Goal: Task Accomplishment & Management: Complete application form

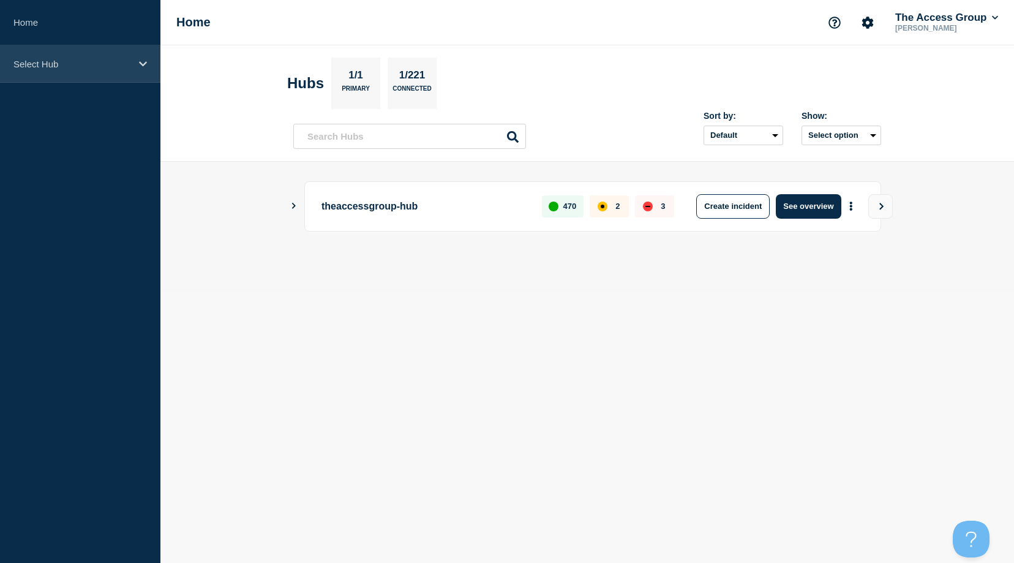
click at [60, 68] on p "Select Hub" at bounding box center [72, 64] width 118 height 10
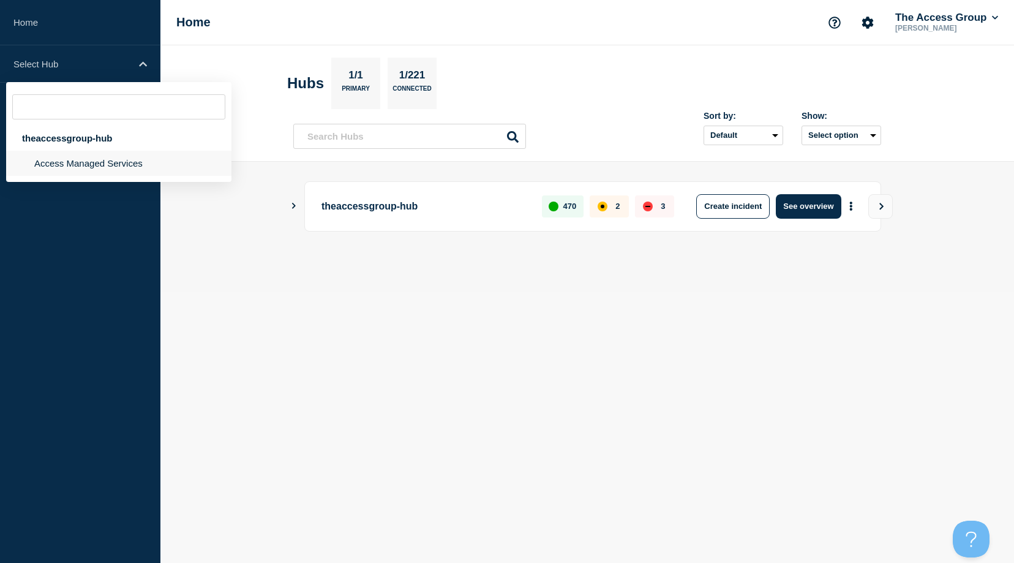
click at [87, 163] on li "Access Managed Services" at bounding box center [118, 163] width 225 height 25
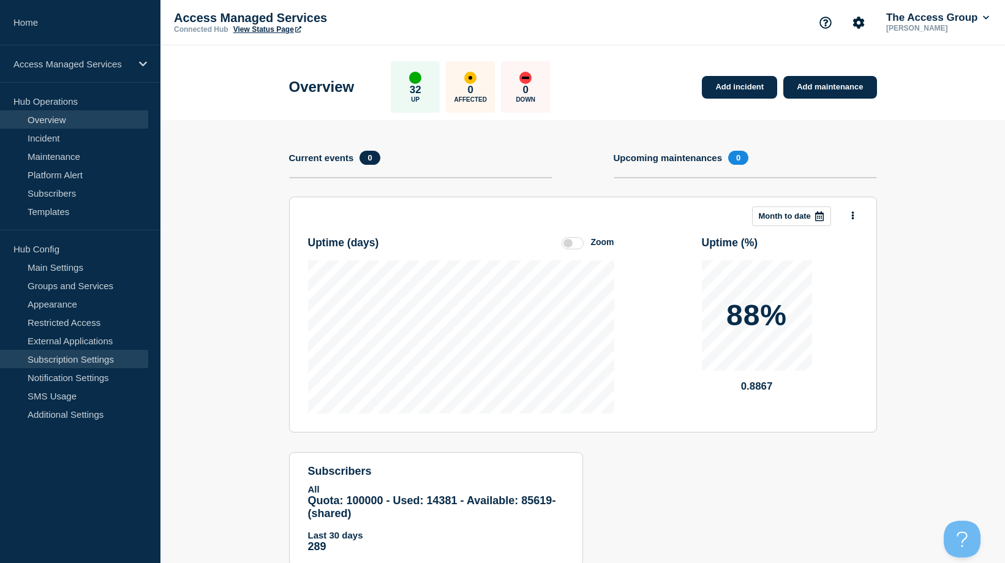
click at [43, 354] on link "Subscription Settings" at bounding box center [74, 359] width 148 height 18
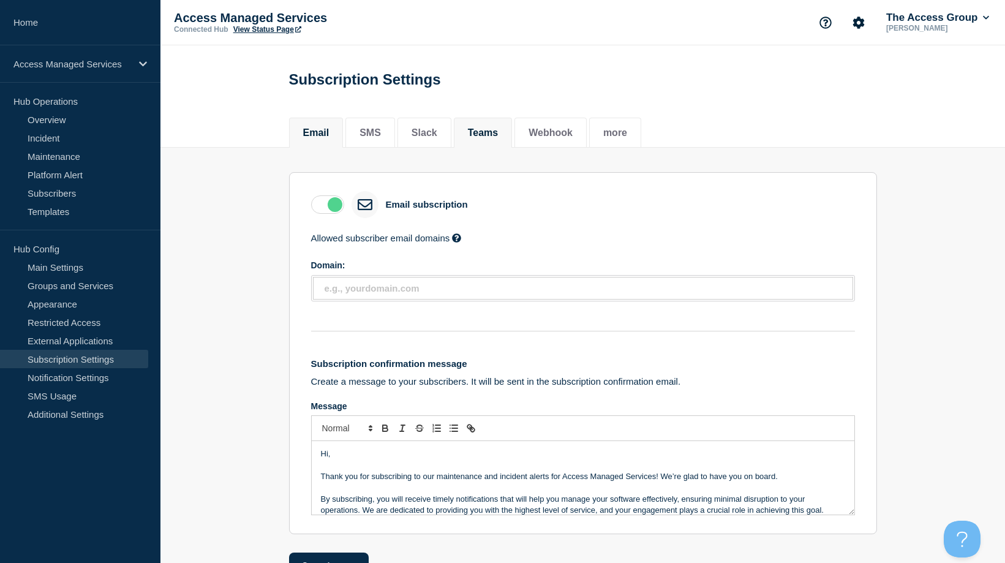
click at [494, 134] on button "Teams" at bounding box center [483, 132] width 31 height 11
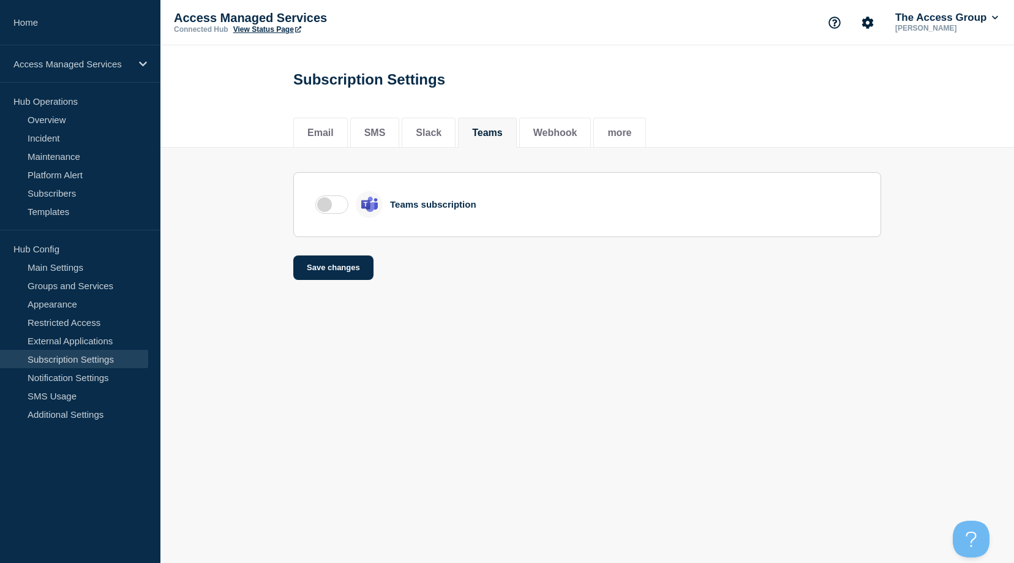
click at [335, 207] on label at bounding box center [331, 204] width 33 height 18
click at [0, 0] on input "checkbox" at bounding box center [0, 0] width 0 height 0
click at [333, 266] on button "Save changes" at bounding box center [333, 267] width 80 height 24
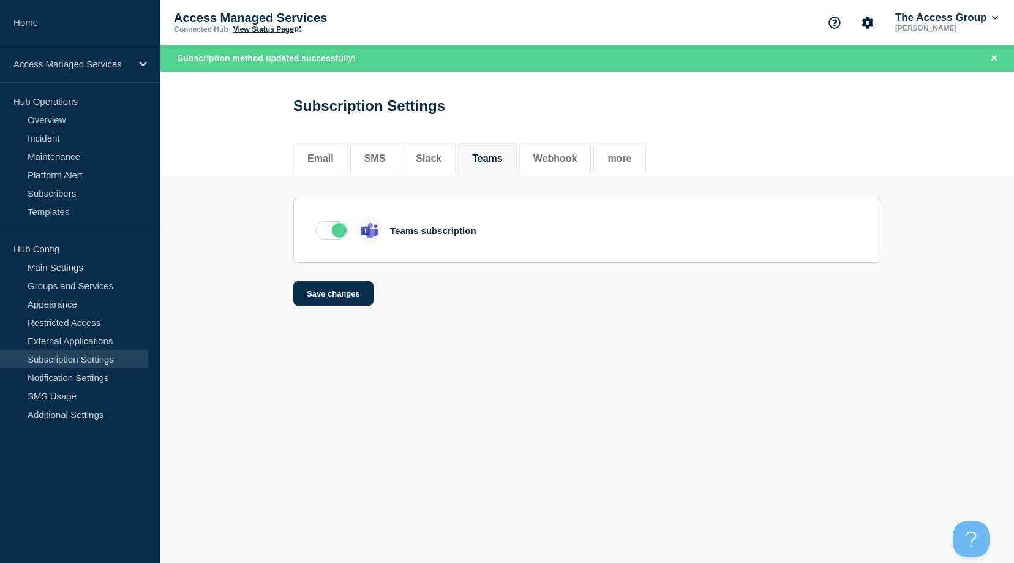
click at [330, 233] on label at bounding box center [331, 230] width 33 height 18
click at [0, 0] on input "checkbox" at bounding box center [0, 0] width 0 height 0
click at [330, 291] on button "Save changes" at bounding box center [333, 293] width 80 height 24
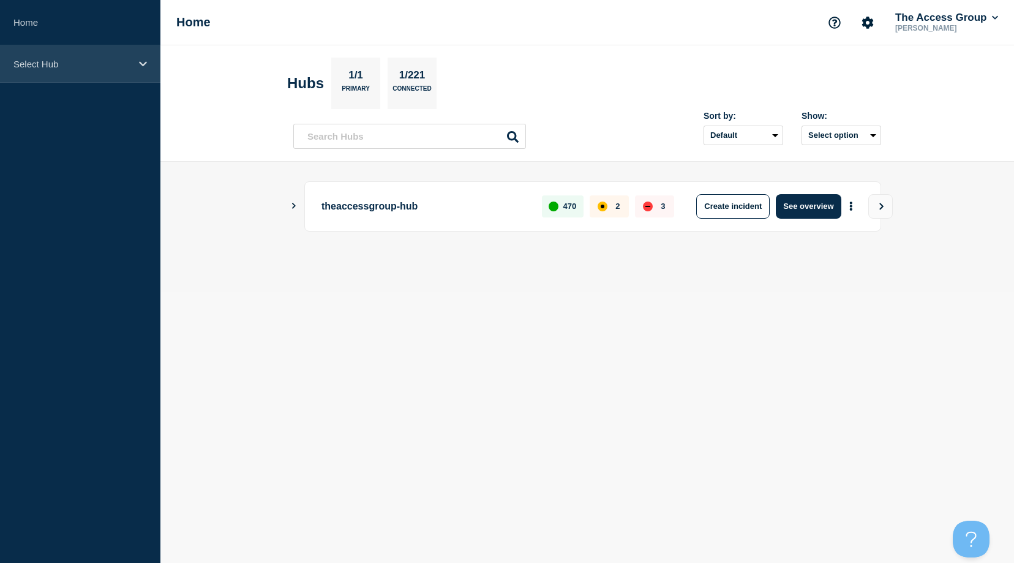
click at [95, 68] on p "Select Hub" at bounding box center [72, 64] width 118 height 10
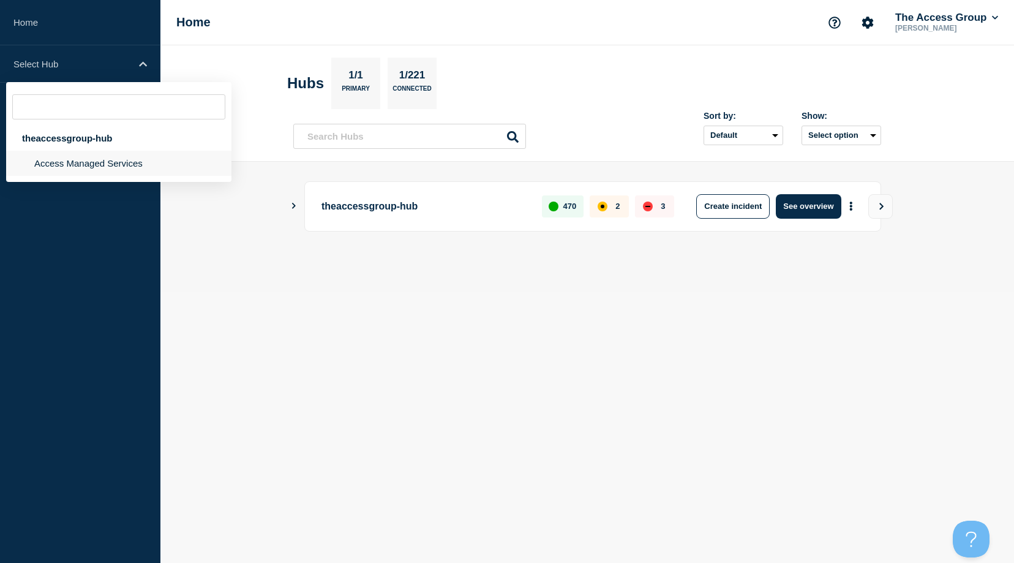
click at [57, 170] on li "Access Managed Services" at bounding box center [118, 163] width 225 height 25
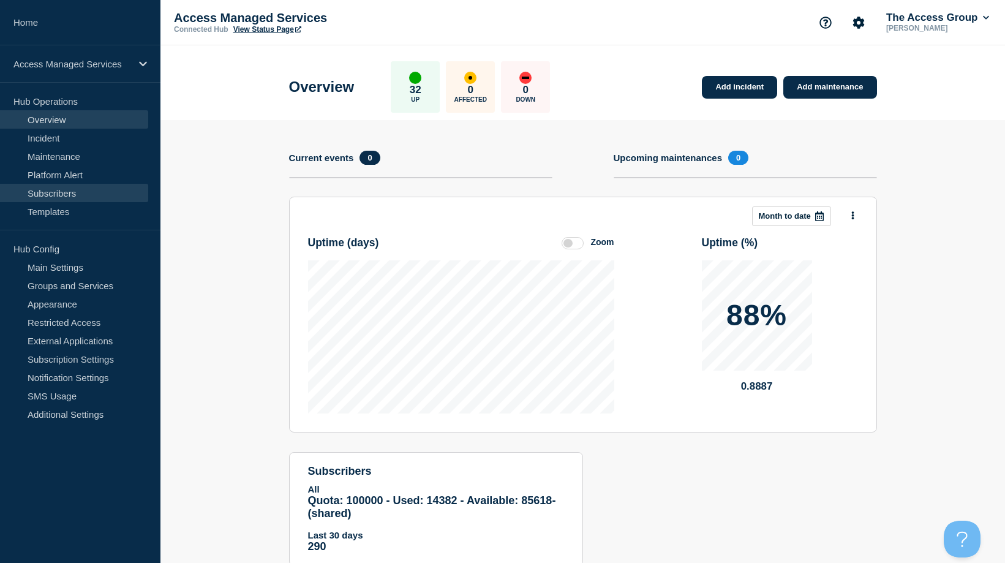
click at [42, 195] on link "Subscribers" at bounding box center [74, 193] width 148 height 18
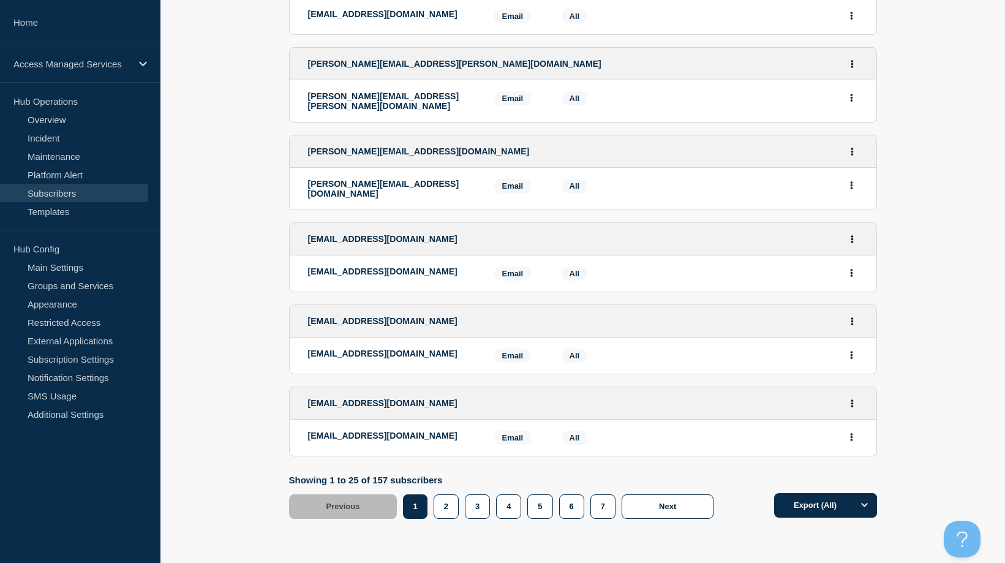
scroll to position [2128, 0]
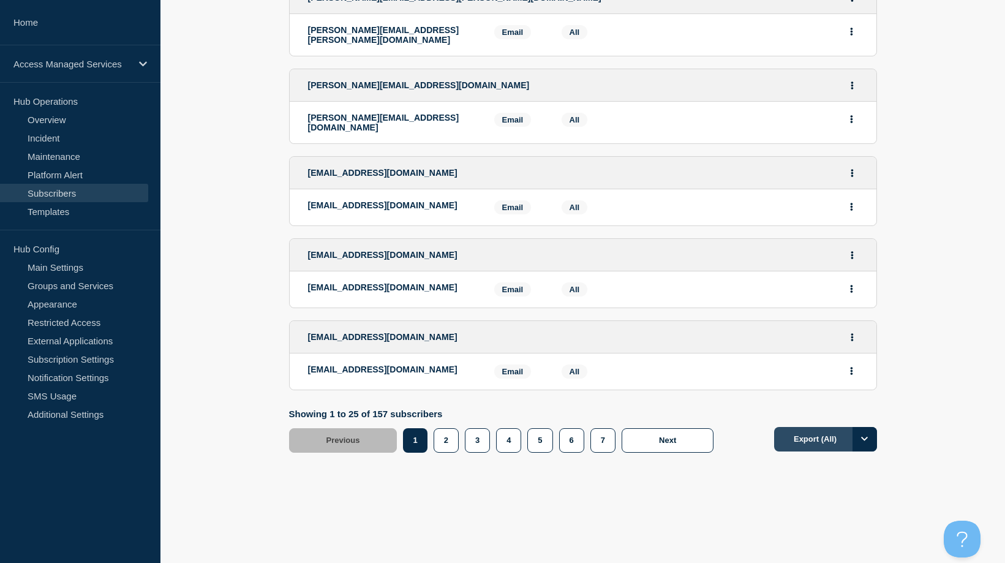
click at [817, 444] on button "Export (All)" at bounding box center [825, 439] width 103 height 24
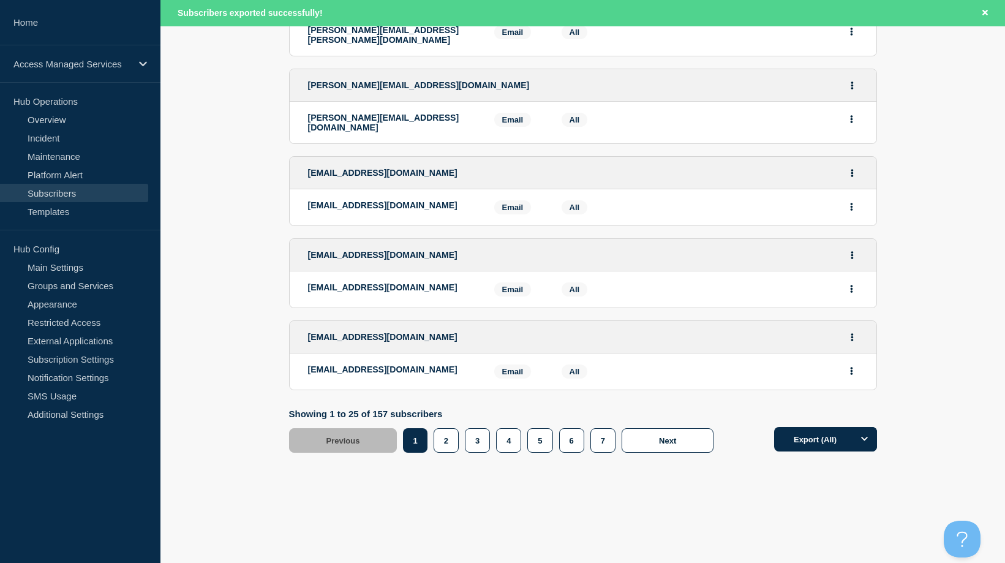
scroll to position [2153, 0]
click at [30, 140] on link "Incident" at bounding box center [74, 138] width 148 height 18
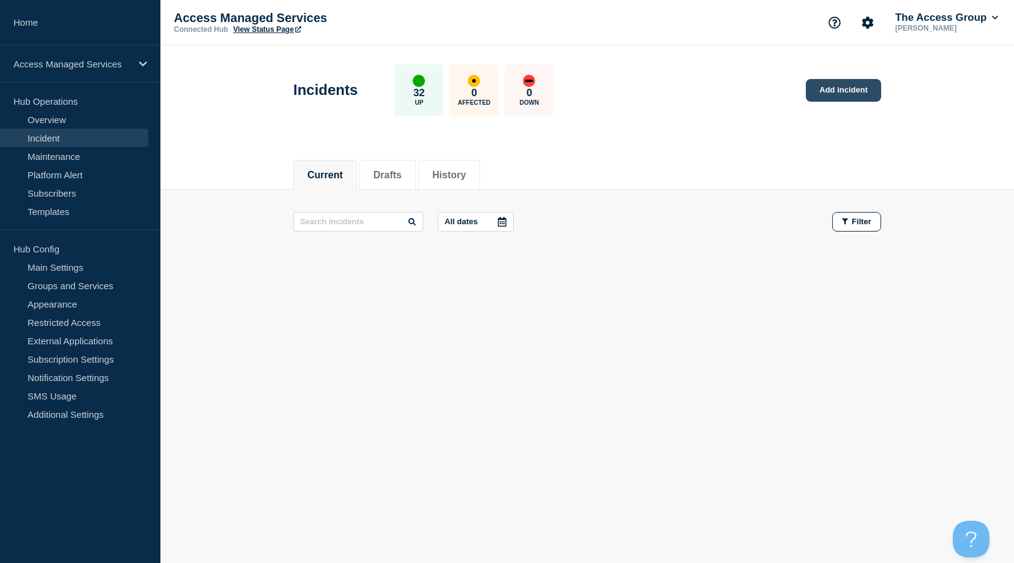
click at [829, 94] on link "Add incident" at bounding box center [843, 90] width 75 height 23
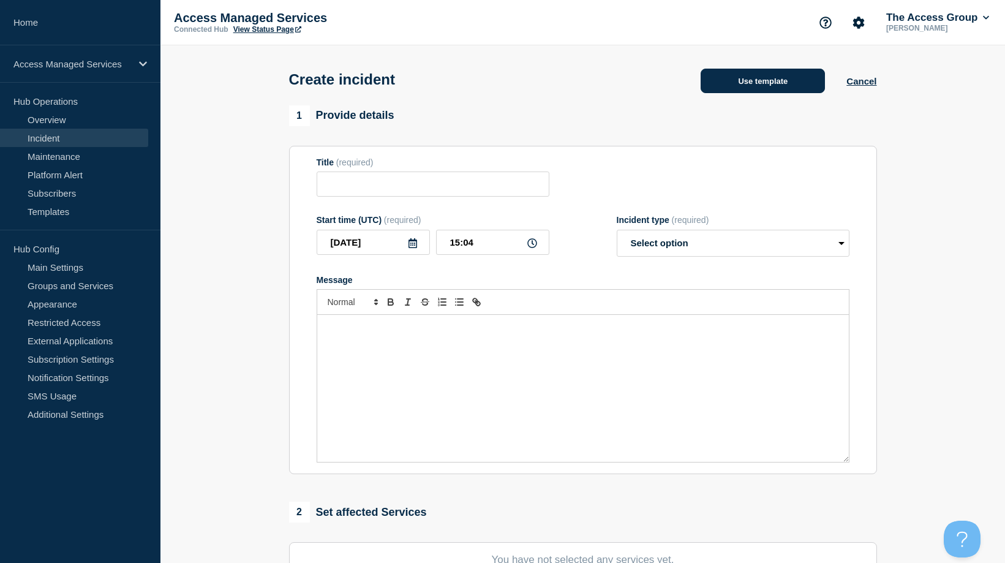
click at [758, 80] on button "Use template" at bounding box center [763, 81] width 124 height 24
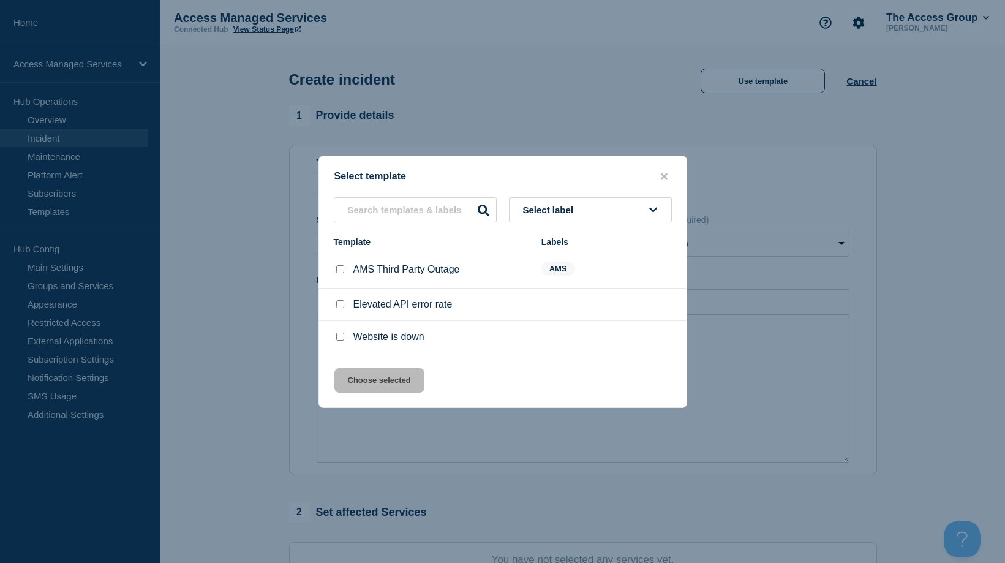
click at [337, 270] on input "AMS Third Party Outage checkbox" at bounding box center [340, 269] width 8 height 8
checkbox input "true"
click at [396, 382] on button "Choose selected" at bounding box center [379, 380] width 90 height 24
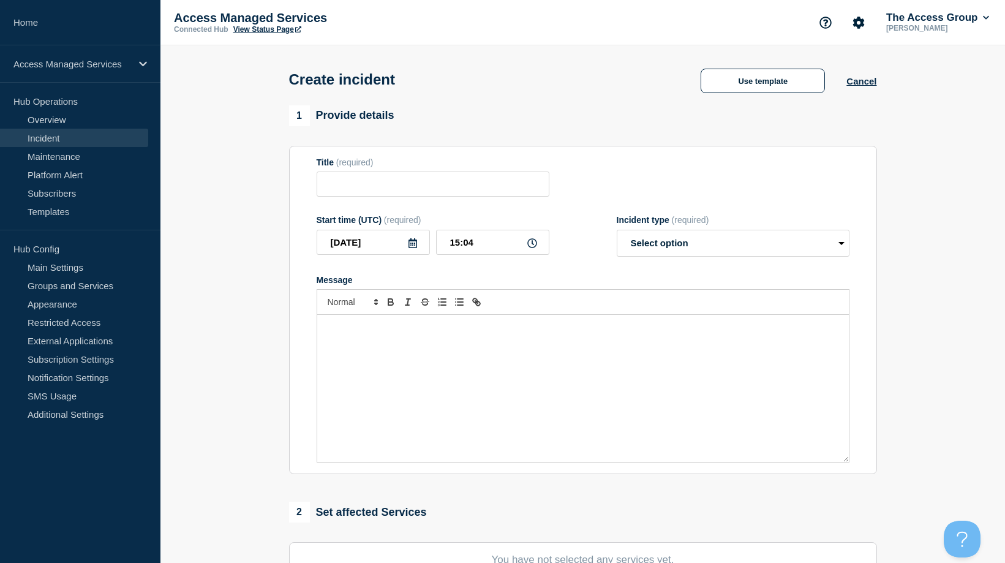
type input "AMS Third Party Outage"
select select "investigating"
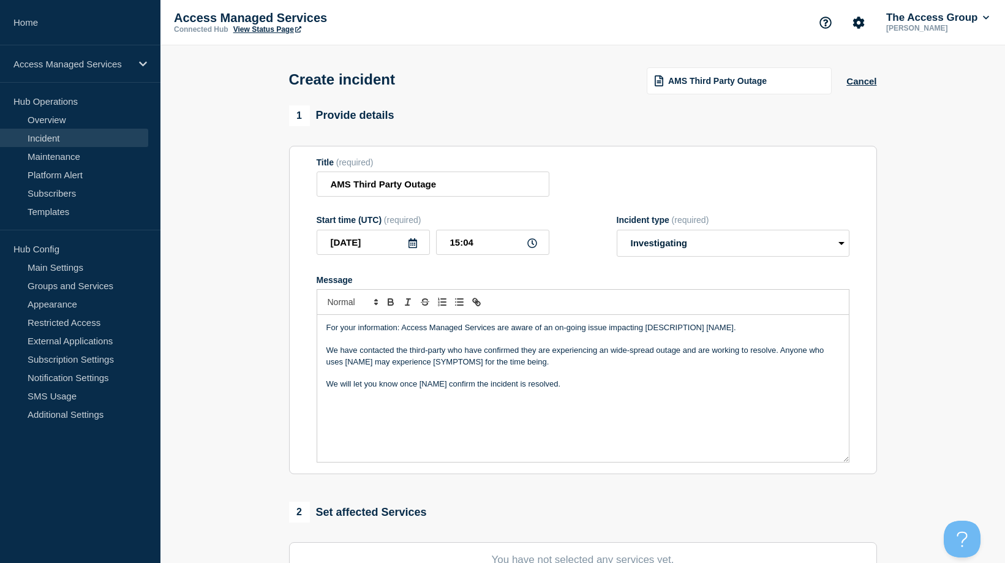
click at [519, 378] on p "Message" at bounding box center [582, 372] width 513 height 11
drag, startPoint x: 755, startPoint y: 331, endPoint x: 644, endPoint y: 331, distance: 110.9
click at [644, 331] on p "For your information: Access Managed Services are aware of an on-going issue im…" at bounding box center [582, 327] width 513 height 11
click at [629, 364] on p "We have contacted the third-party who have confirmed they are experiencing an w…" at bounding box center [582, 356] width 513 height 23
click at [521, 378] on p "Message" at bounding box center [582, 372] width 513 height 11
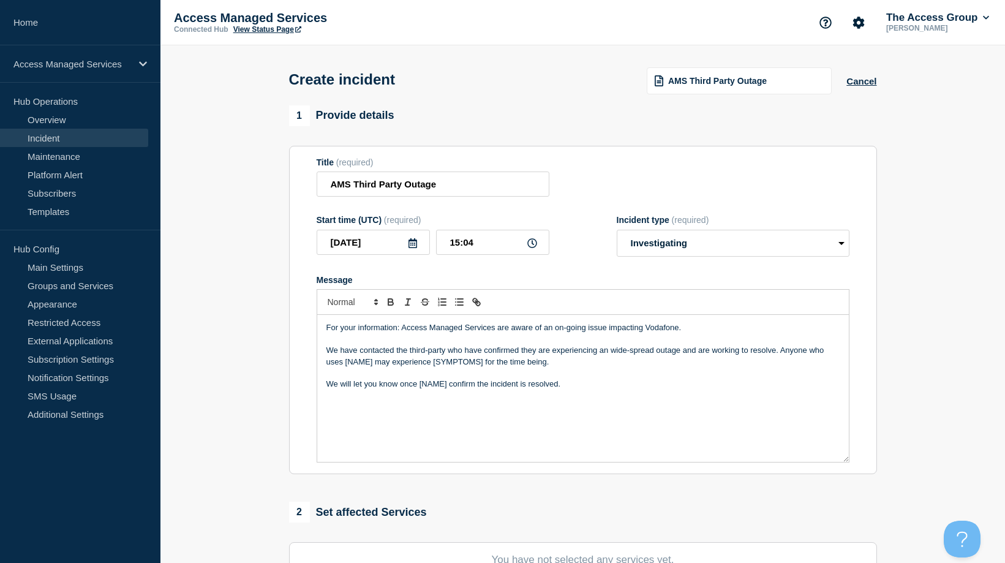
click at [461, 353] on p "We have contacted the third-party who have confirmed they are experiencing an w…" at bounding box center [582, 356] width 513 height 23
drag, startPoint x: 484, startPoint y: 352, endPoint x: 472, endPoint y: 354, distance: 13.0
click at [472, 354] on p "We have contacted the third-party who have confirmed they are experiencing an w…" at bounding box center [582, 356] width 513 height 23
drag, startPoint x: 519, startPoint y: 354, endPoint x: 447, endPoint y: 352, distance: 71.7
click at [447, 352] on p "We have contacted the third-party who have confirmed they are experiencing an w…" at bounding box center [582, 356] width 513 height 23
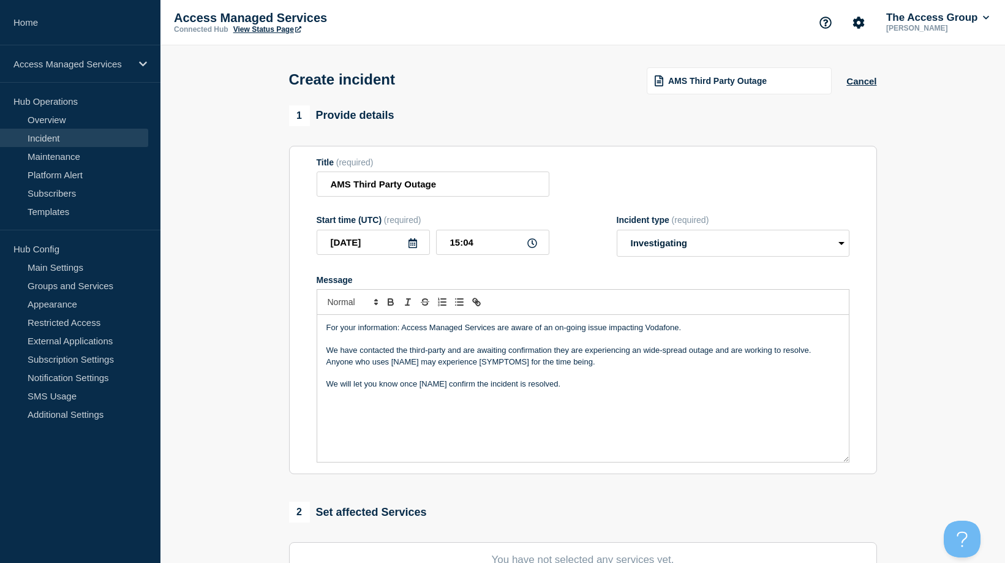
click at [417, 363] on p "We have contacted the third-party and are awaiting confirmation they are experi…" at bounding box center [582, 356] width 513 height 23
drag, startPoint x: 418, startPoint y: 363, endPoint x: 391, endPoint y: 364, distance: 27.0
click at [391, 364] on p "We have contacted the third-party and are awaiting confirmation they are experi…" at bounding box center [582, 356] width 513 height 23
click at [592, 364] on p "We have contacted the third-party and are awaiting confirmation they are experi…" at bounding box center [582, 356] width 513 height 23
drag, startPoint x: 594, startPoint y: 364, endPoint x: 541, endPoint y: 364, distance: 52.7
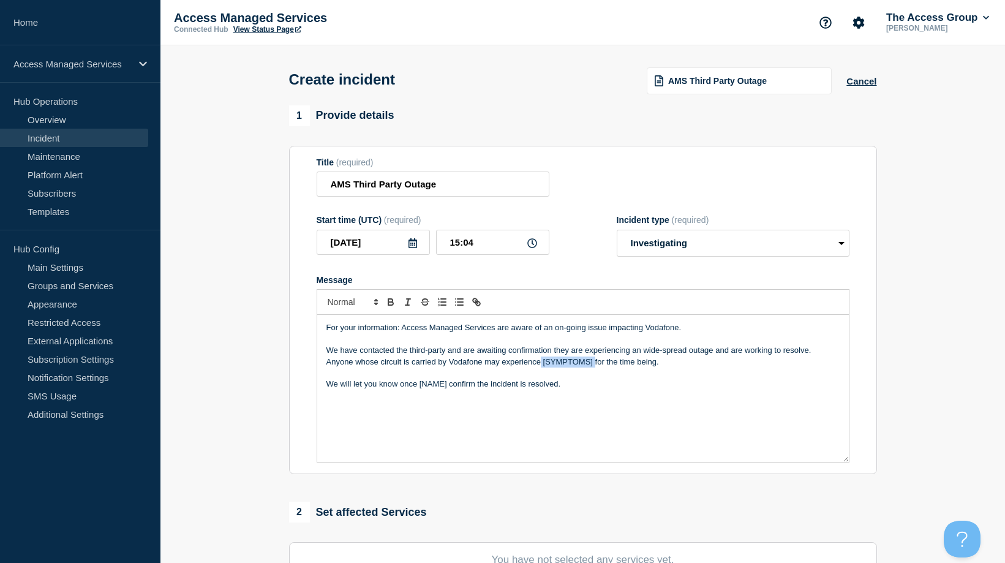
click at [541, 364] on p "We have contacted the third-party and are awaiting confirmation they are experi…" at bounding box center [582, 356] width 513 height 23
click at [604, 365] on p "We have contacted the third-party and are awaiting confirmation they are experi…" at bounding box center [582, 356] width 513 height 23
click at [388, 388] on p "We will let you know once [NAME] confirm the incident is resolved." at bounding box center [582, 383] width 513 height 11
drag, startPoint x: 447, startPoint y: 386, endPoint x: 423, endPoint y: 385, distance: 24.0
click at [420, 387] on p "We will let you know once [NAME] confirm the incident is resolved." at bounding box center [582, 383] width 513 height 11
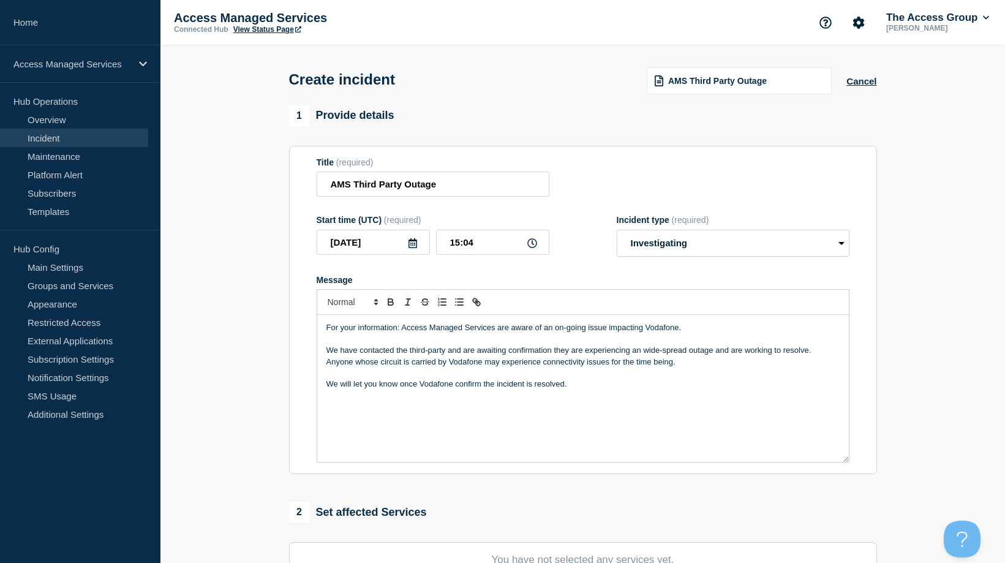
click at [560, 354] on p "We have contacted the third-party and are awaiting confirmation they are experi…" at bounding box center [582, 356] width 513 height 23
click at [560, 355] on p "We have contacted the third-party and are awaiting confirmation they are experi…" at bounding box center [582, 356] width 513 height 23
drag, startPoint x: 459, startPoint y: 353, endPoint x: 341, endPoint y: 355, distance: 118.2
click at [340, 354] on p "We have contacted the third-party and are awaiting confirmation that the third …" at bounding box center [582, 356] width 513 height 23
click at [622, 361] on p "We are awaiting confirmation that the third party are experiencing an wide-spre…" at bounding box center [582, 356] width 513 height 23
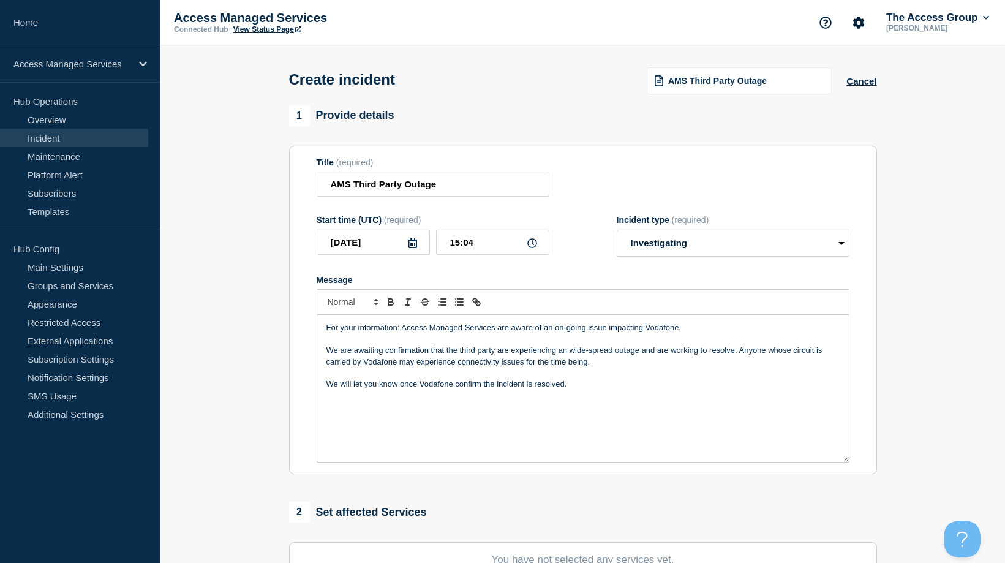
click at [455, 364] on p "We are awaiting confirmation that the third party are experiencing an wide-spre…" at bounding box center [582, 356] width 513 height 23
click at [457, 364] on p "We are awaiting confirmation that the third party are experiencing an wide-spre…" at bounding box center [582, 356] width 513 height 23
click at [584, 390] on p "We will let you know once Vodafone confirm the incident is resolved." at bounding box center [582, 383] width 513 height 11
click at [767, 250] on select "Select option Investigating Identified Monitoring" at bounding box center [733, 243] width 233 height 27
click at [617, 232] on select "Select option Investigating Identified Monitoring" at bounding box center [733, 243] width 233 height 27
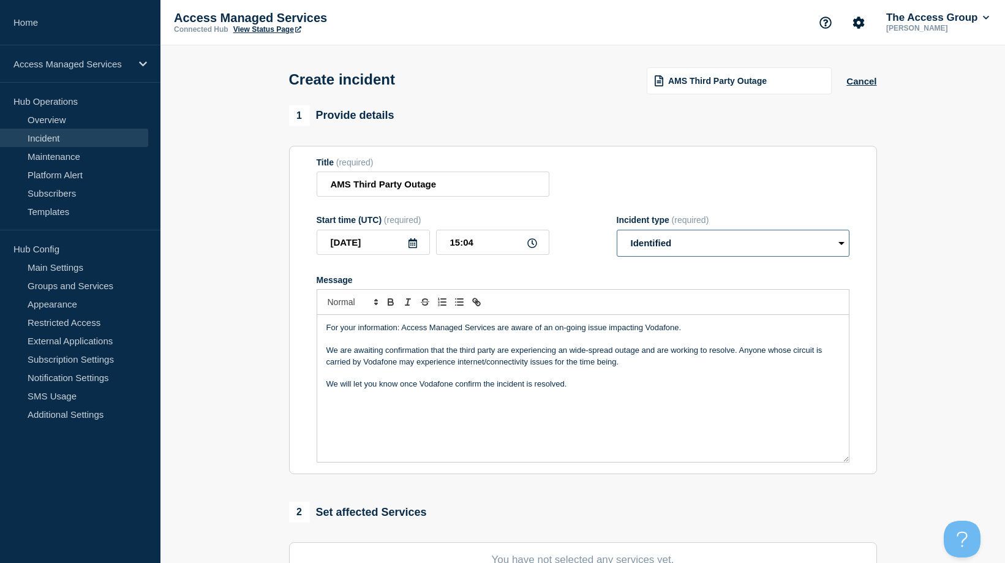
click at [756, 250] on select "Select option Investigating Identified Monitoring" at bounding box center [733, 243] width 233 height 27
click at [617, 232] on select "Select option Investigating Identified Monitoring" at bounding box center [733, 243] width 233 height 27
drag, startPoint x: 690, startPoint y: 247, endPoint x: 687, endPoint y: 260, distance: 13.7
click at [690, 246] on select "Select option Investigating Identified Monitoring" at bounding box center [733, 243] width 233 height 27
select select "identified"
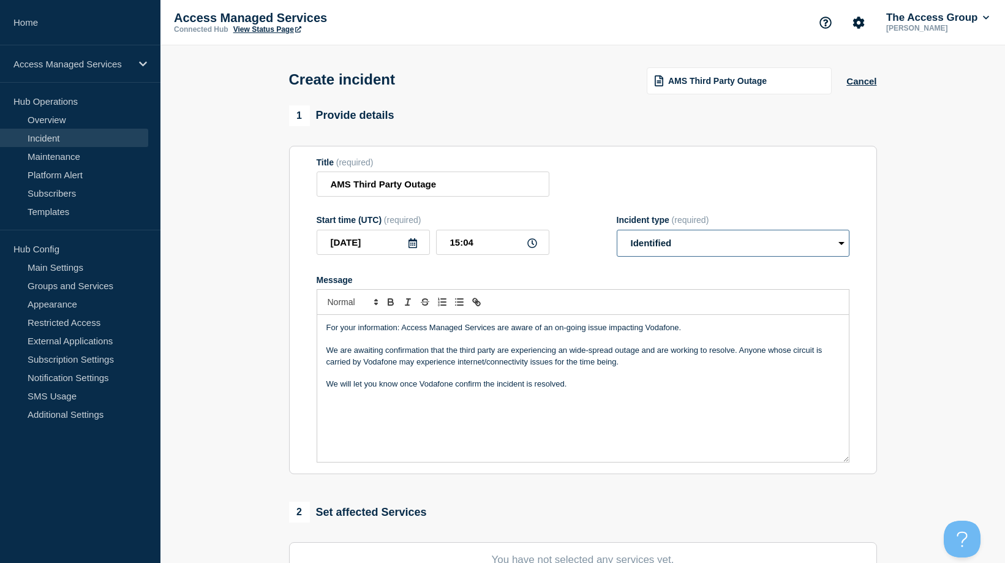
click at [617, 232] on select "Select option Investigating Identified Monitoring" at bounding box center [733, 243] width 233 height 27
click at [515, 386] on p "We will let you know once Vodafone confirm the incident is resolved." at bounding box center [582, 383] width 513 height 11
click at [598, 385] on p "We will let you know once Vodafone confirm the incident is resolved." at bounding box center [582, 383] width 513 height 11
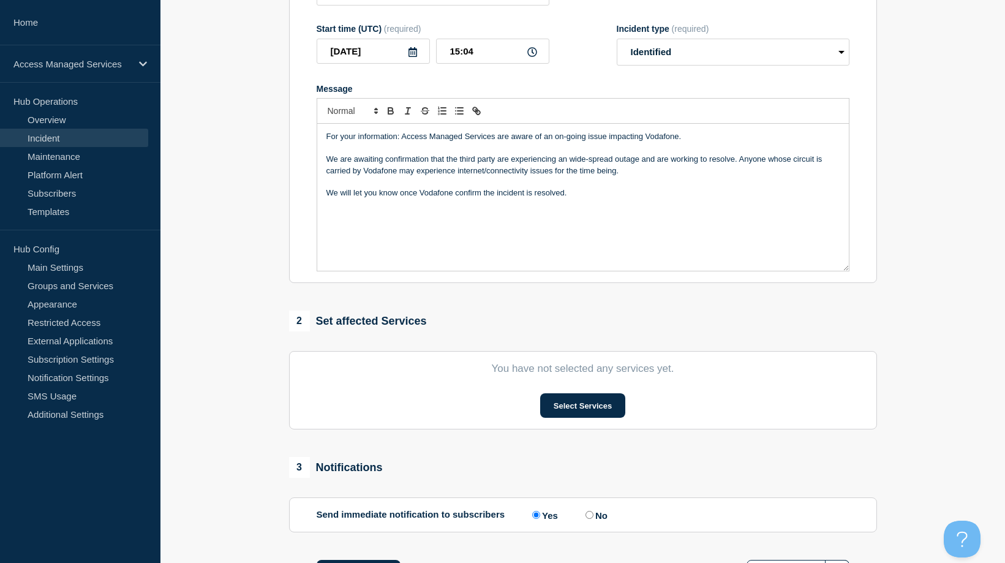
scroll to position [245, 0]
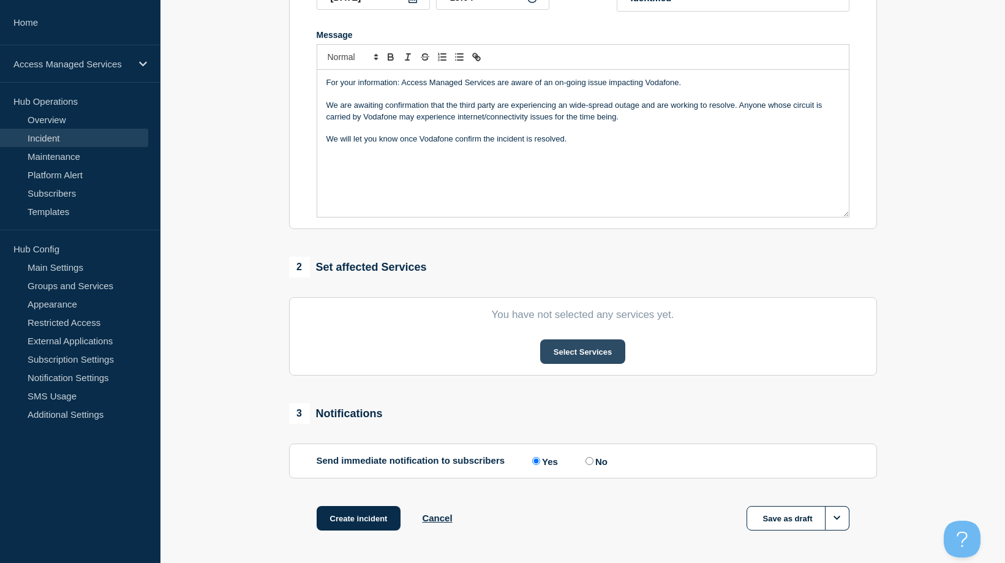
click at [566, 353] on button "Select Services" at bounding box center [582, 351] width 85 height 24
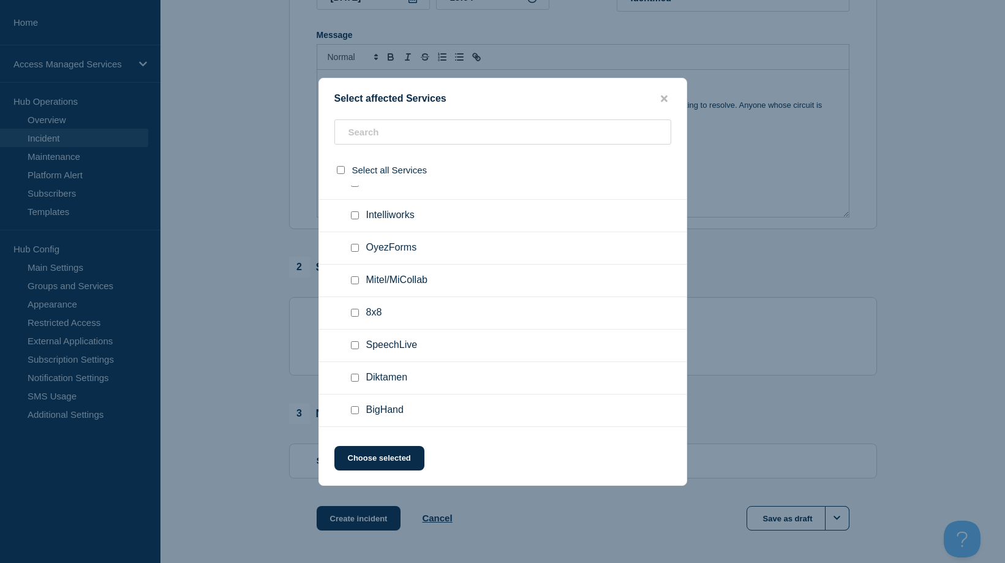
scroll to position [857, 0]
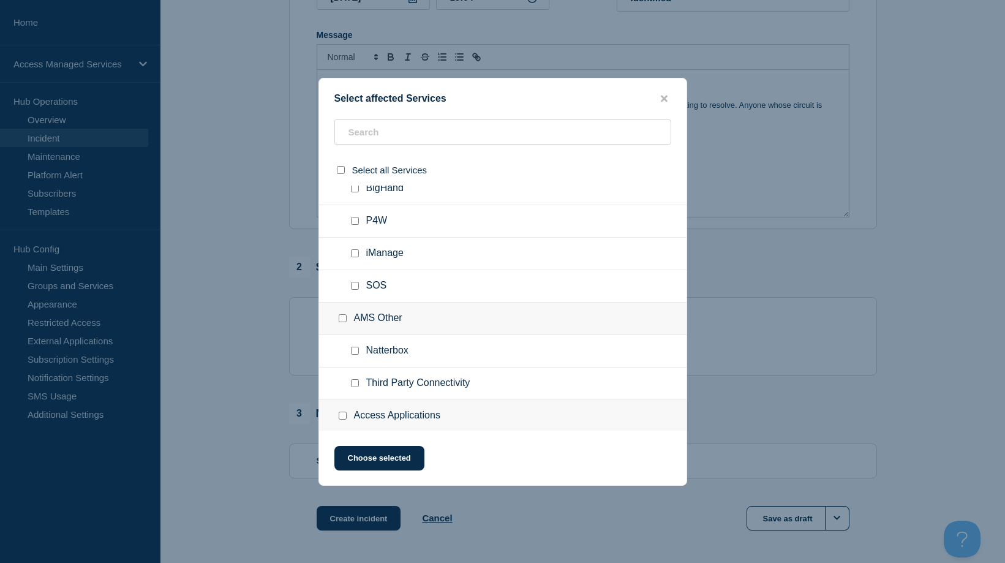
click at [355, 385] on input "Third Party Connectivity checkbox" at bounding box center [355, 383] width 8 height 8
checkbox input "true"
click at [389, 464] on button "Choose selected" at bounding box center [379, 458] width 90 height 24
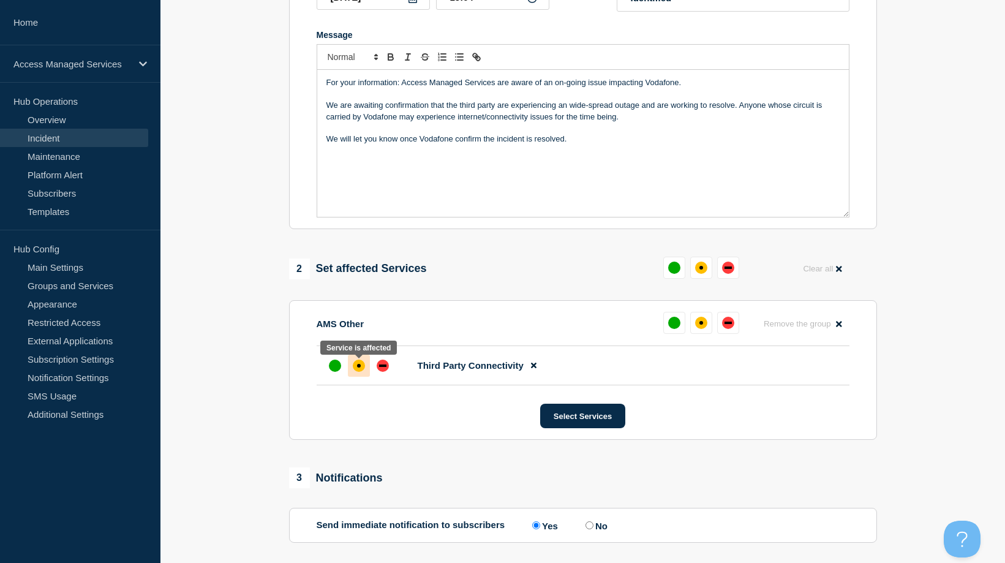
click at [360, 367] on div "affected" at bounding box center [359, 366] width 4 height 4
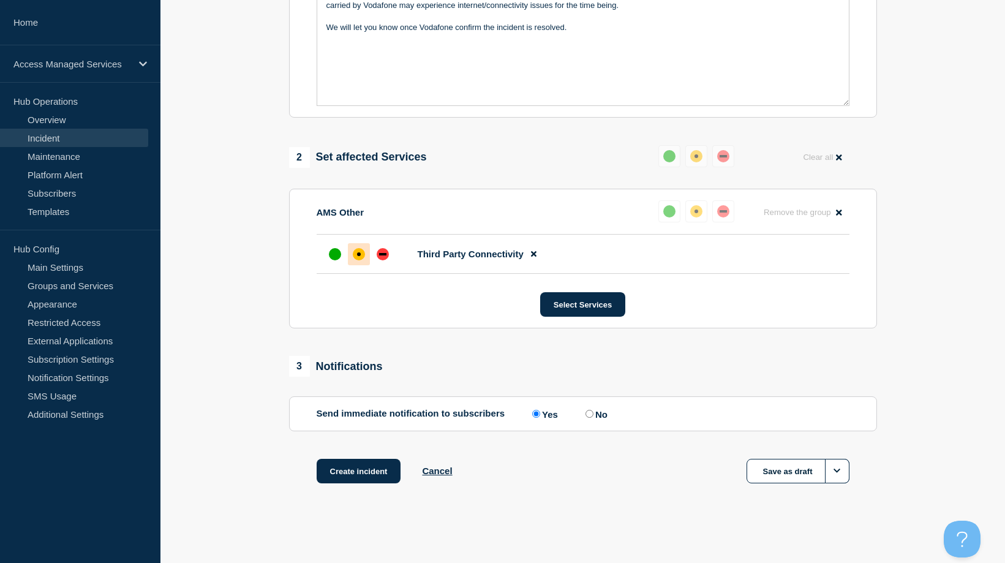
scroll to position [359, 0]
click at [578, 311] on button "Select Services" at bounding box center [582, 304] width 85 height 24
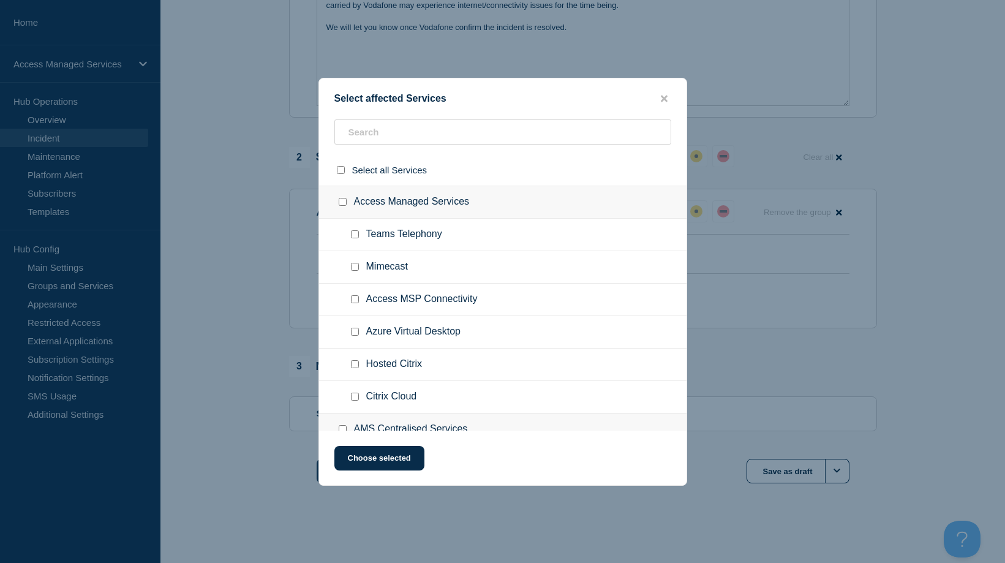
click at [352, 301] on input "Access MSP Connectivity checkbox" at bounding box center [355, 299] width 8 height 8
checkbox input "true"
click at [380, 461] on button "Choose selected" at bounding box center [379, 458] width 90 height 24
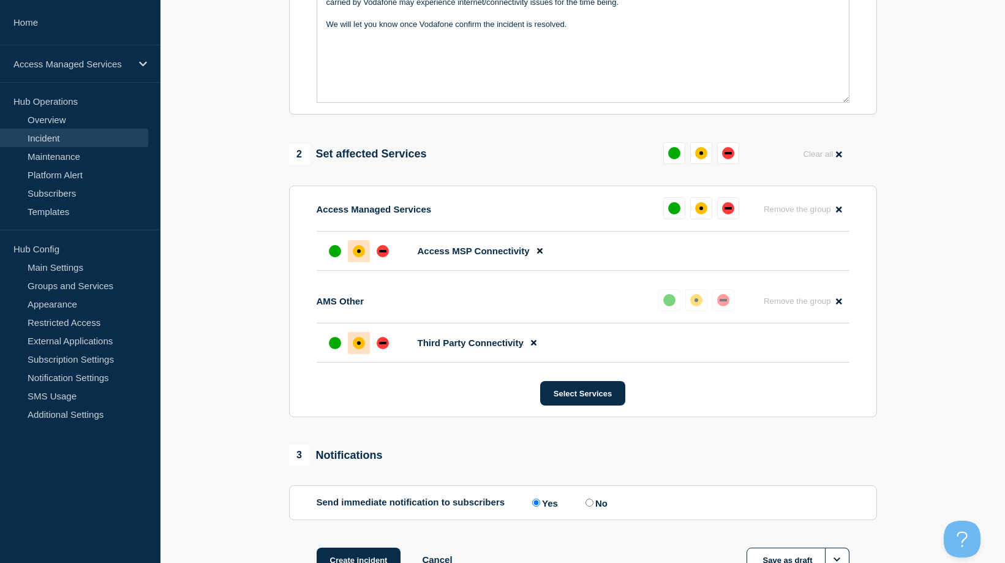
click at [355, 254] on div "affected" at bounding box center [359, 251] width 12 height 12
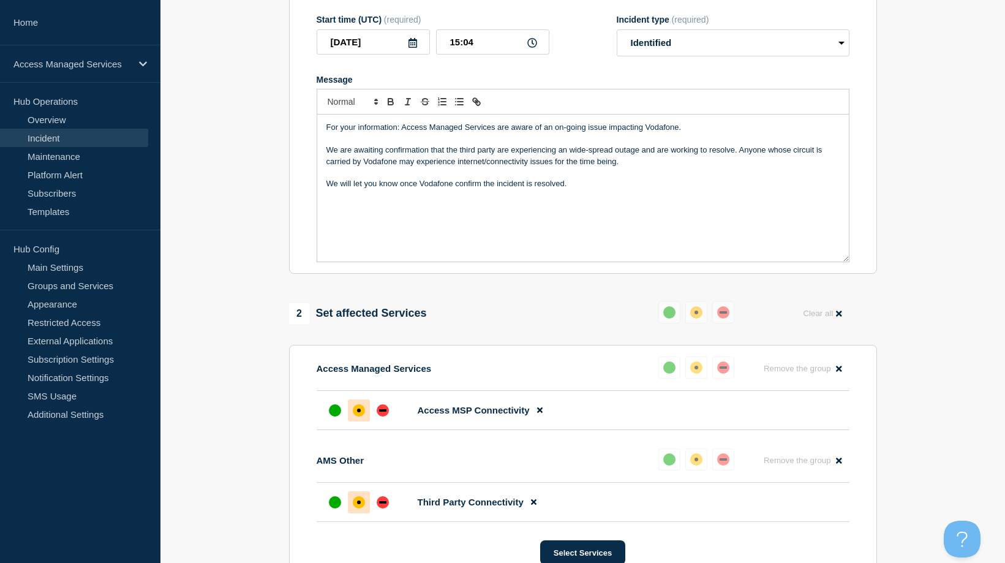
scroll to position [53, 0]
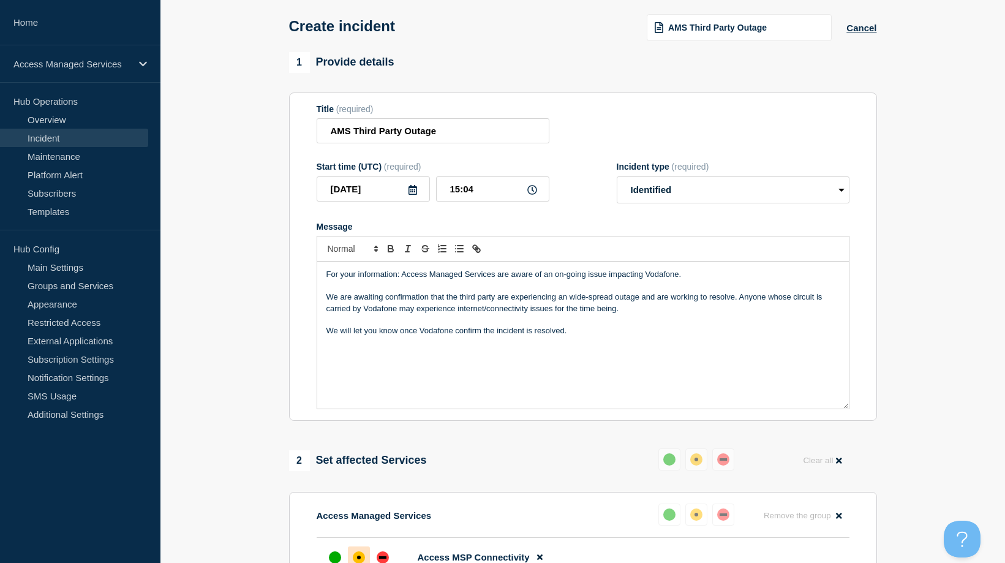
click at [361, 310] on p "We are awaiting confirmation that the third party are experiencing an wide-spre…" at bounding box center [582, 303] width 513 height 23
click at [398, 311] on p "We are awaiting confirmation that the third party are experiencing an wide-spre…" at bounding box center [582, 303] width 513 height 23
click at [702, 313] on p "We are awaiting confirmation that the third party are experiencing an wide-spre…" at bounding box center [582, 303] width 513 height 23
click at [653, 335] on p "if you are experiencing any impact relating t othe above, please report this to…" at bounding box center [582, 330] width 513 height 11
click at [487, 331] on p "if you are experiencing any impact relating t othe above, please report this to…" at bounding box center [582, 330] width 513 height 11
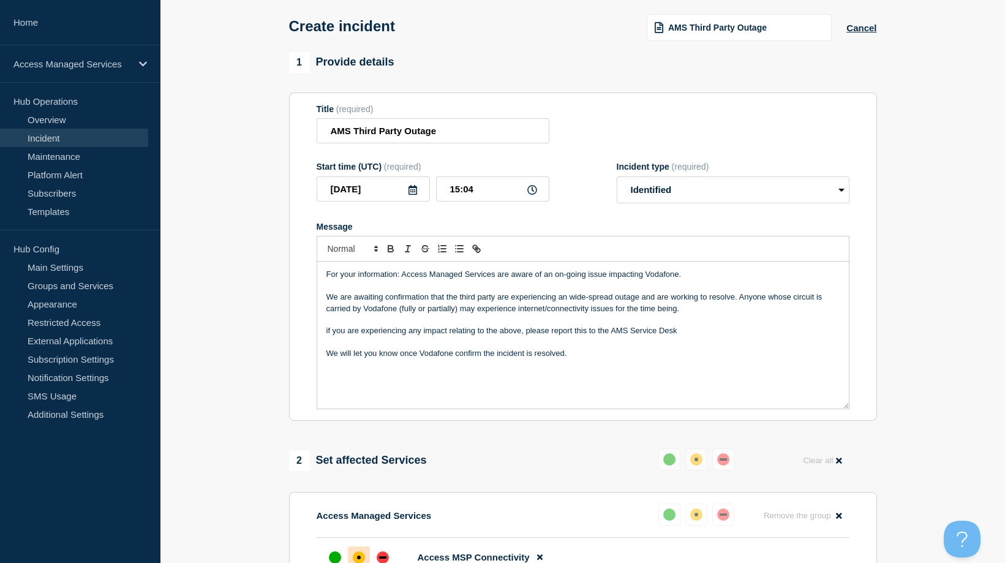
drag, startPoint x: 514, startPoint y: 362, endPoint x: 536, endPoint y: 375, distance: 25.8
click at [514, 359] on p "We will let you know once Vodafone confirm the incident is resolved." at bounding box center [582, 353] width 513 height 11
click at [623, 358] on p "We will let you know once Vodafone confirm the incident is resolved." at bounding box center [582, 353] width 513 height 11
click at [432, 297] on p "We are awaiting confirmation that the third party are experiencing an wide-spre…" at bounding box center [582, 303] width 513 height 23
click at [430, 298] on p "We are awaiting confirmation that the third party are experiencing an wide-spre…" at bounding box center [582, 303] width 513 height 23
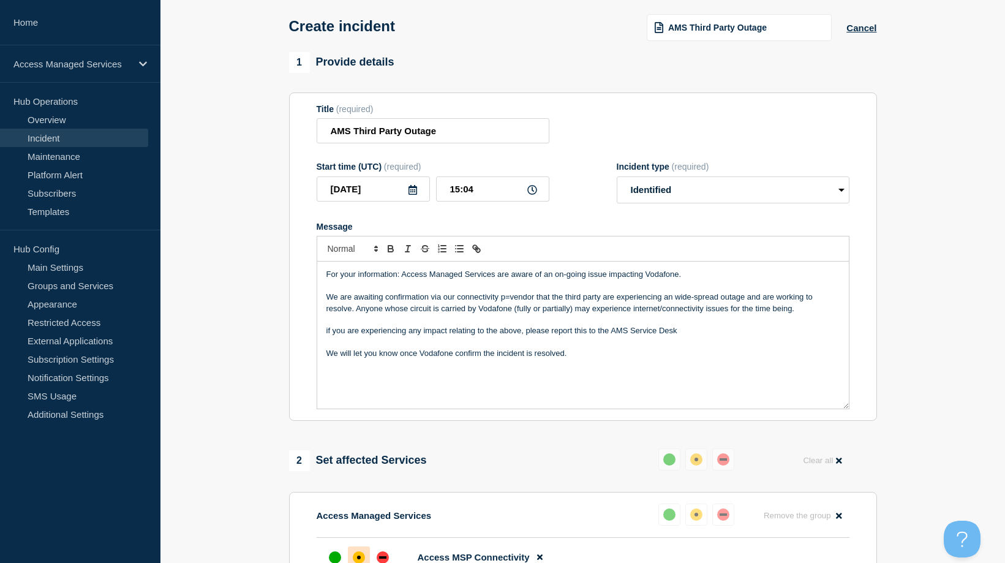
click at [512, 298] on p "We are awaiting confirmation via our connectivity p=vendor that the third party…" at bounding box center [582, 303] width 513 height 23
click at [511, 298] on p "We are awaiting confirmation via our connectivity p=vendor that the third party…" at bounding box center [582, 303] width 513 height 23
click at [327, 331] on p "if you are experiencing any impact relating to the above, please report this to…" at bounding box center [582, 330] width 513 height 11
click at [699, 325] on p "Message" at bounding box center [582, 319] width 513 height 11
click at [701, 334] on p "If you are experiencing any impact relating to the above, please report this to…" at bounding box center [582, 330] width 513 height 11
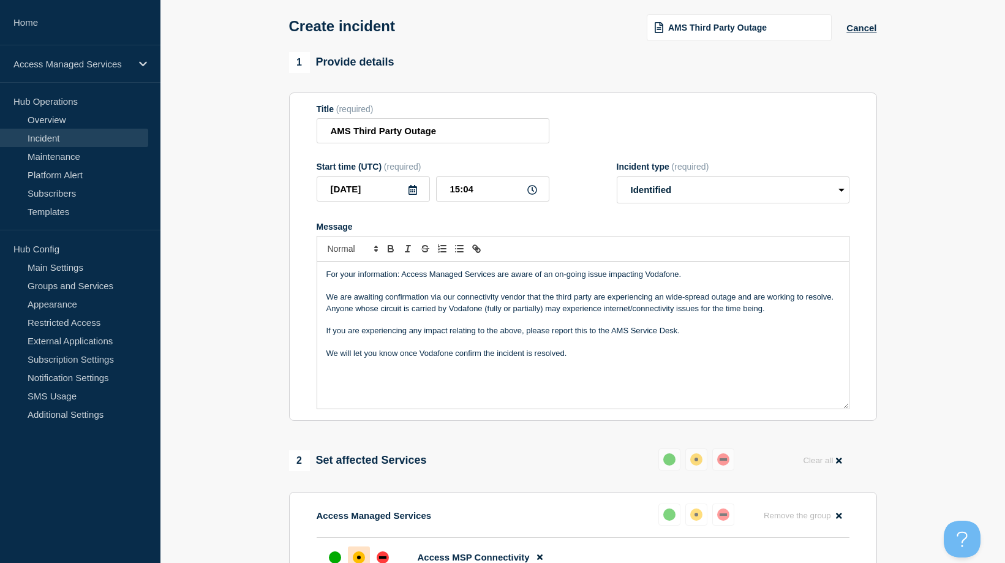
click at [326, 334] on p "If you are experiencing any impact relating to the above, please report this to…" at bounding box center [582, 330] width 513 height 11
click at [442, 335] on p "We have not yet had any reports however, if you are experiencing any impact rel…" at bounding box center [582, 330] width 513 height 11
click at [706, 368] on div "For your information: Access Managed Services are aware of an on-going issue im…" at bounding box center [583, 335] width 532 height 147
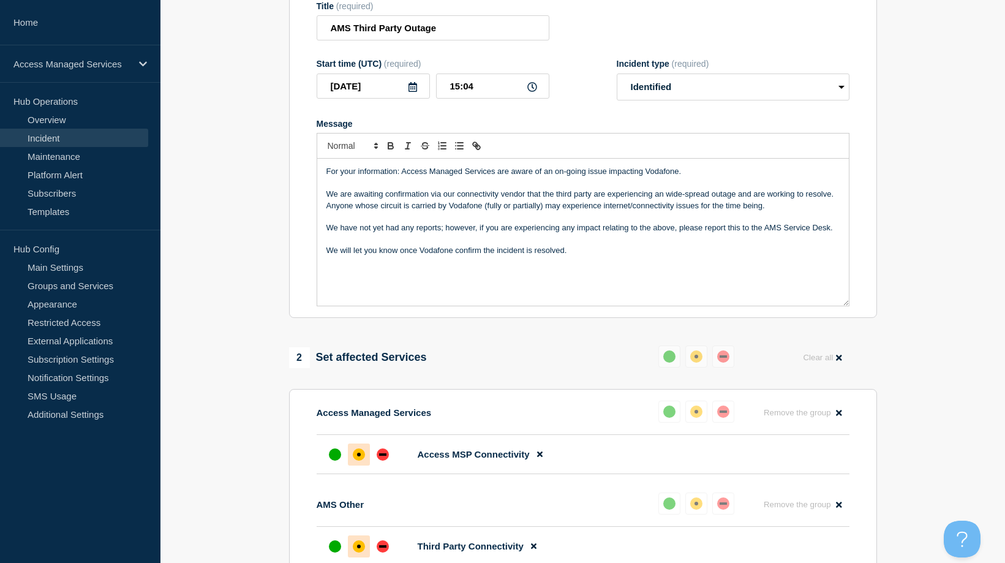
scroll to position [159, 0]
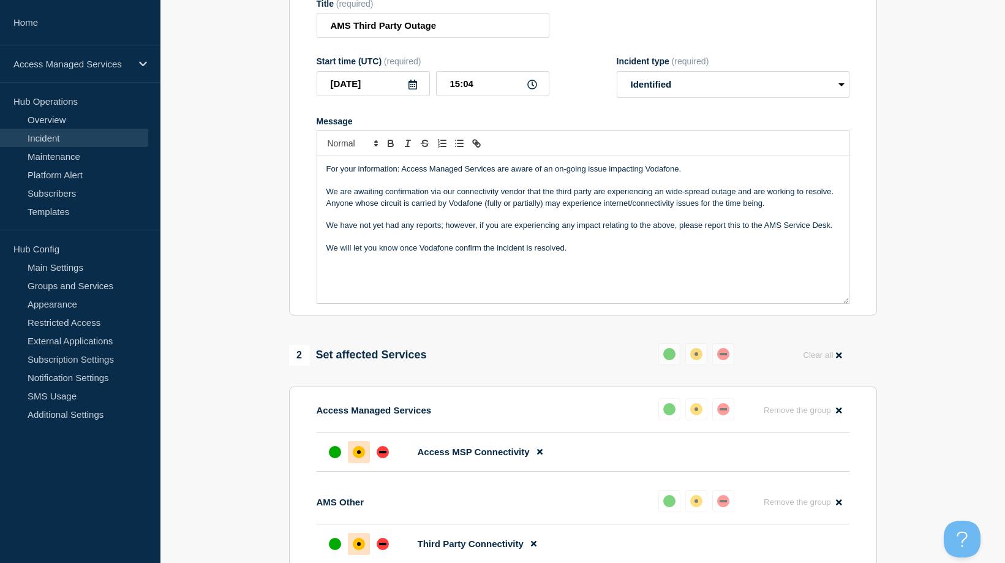
click at [523, 207] on p "We are awaiting confirmation via our connectivity vendor that the third party a…" at bounding box center [582, 197] width 513 height 23
click at [494, 205] on p "We are awaiting confirmation via our connectivity vendor that the third party a…" at bounding box center [582, 197] width 513 height 23
click at [491, 209] on p "We are awaiting confirmation via our connectivity vendor that the third party a…" at bounding box center [582, 197] width 513 height 23
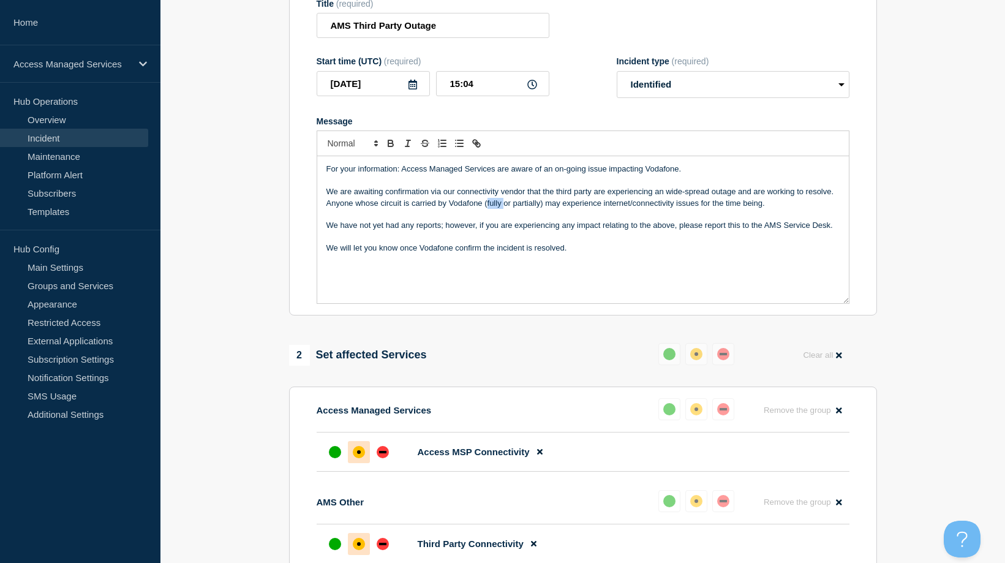
click at [491, 209] on p "We are awaiting confirmation via our connectivity vendor that the third party a…" at bounding box center [582, 197] width 513 height 23
click at [536, 208] on p "We are awaiting confirmation via our connectivity vendor that the third party a…" at bounding box center [582, 197] width 513 height 23
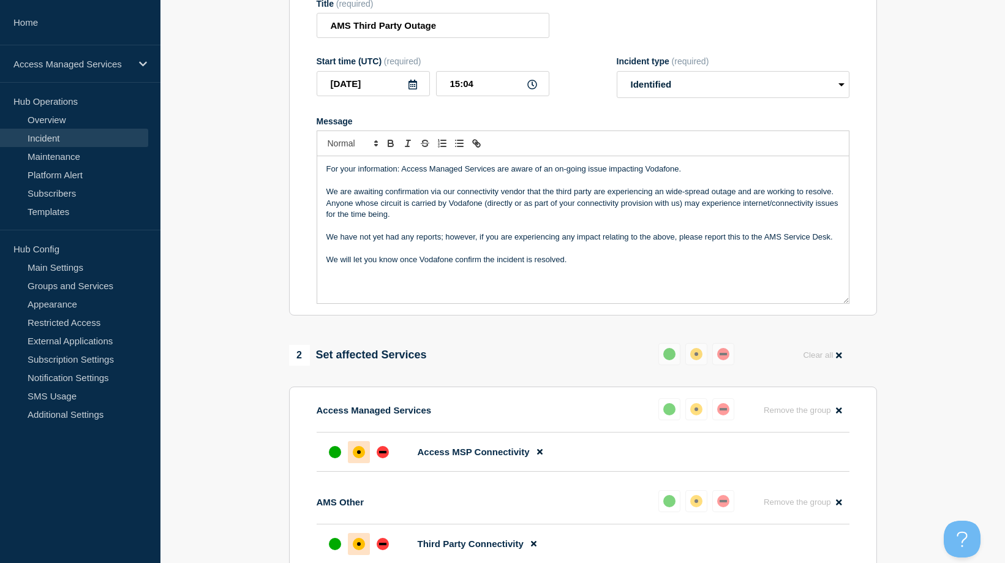
drag, startPoint x: 591, startPoint y: 205, endPoint x: 609, endPoint y: 207, distance: 17.9
click at [591, 204] on p "We are awaiting confirmation via our connectivity vendor that the third party a…" at bounding box center [582, 203] width 513 height 34
click at [619, 208] on p "We are awaiting confirmation via our connectivity vendor that the third party a…" at bounding box center [582, 203] width 513 height 34
click at [525, 208] on p "We are awaiting confirmation via our connectivity vendor that the third party a…" at bounding box center [582, 203] width 513 height 34
click at [711, 216] on p "We are awaiting confirmation via our connectivity vendor that the third party a…" at bounding box center [582, 203] width 513 height 34
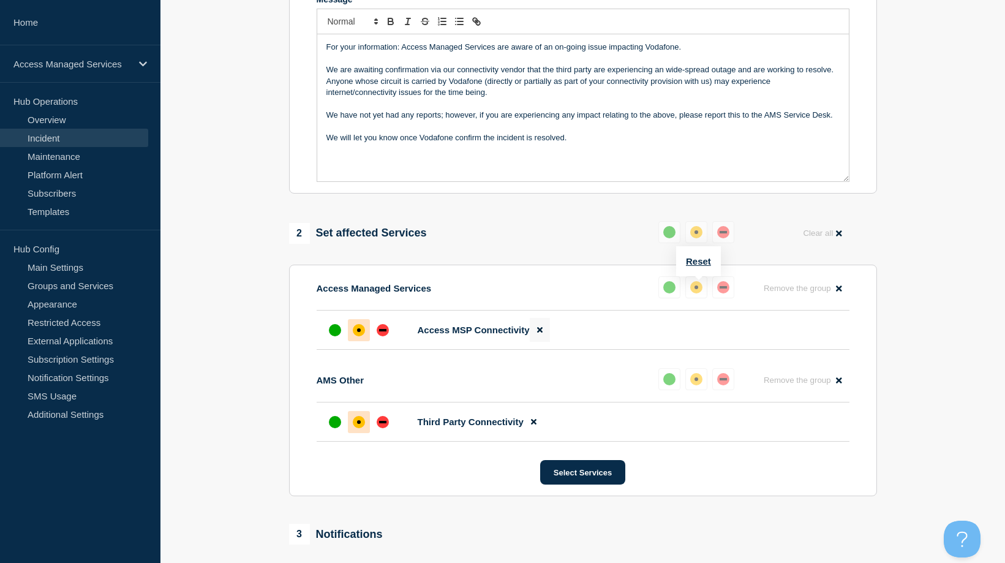
scroll to position [281, 0]
drag, startPoint x: 540, startPoint y: 331, endPoint x: 632, endPoint y: 334, distance: 91.9
click at [540, 331] on icon at bounding box center [540, 329] width 6 height 8
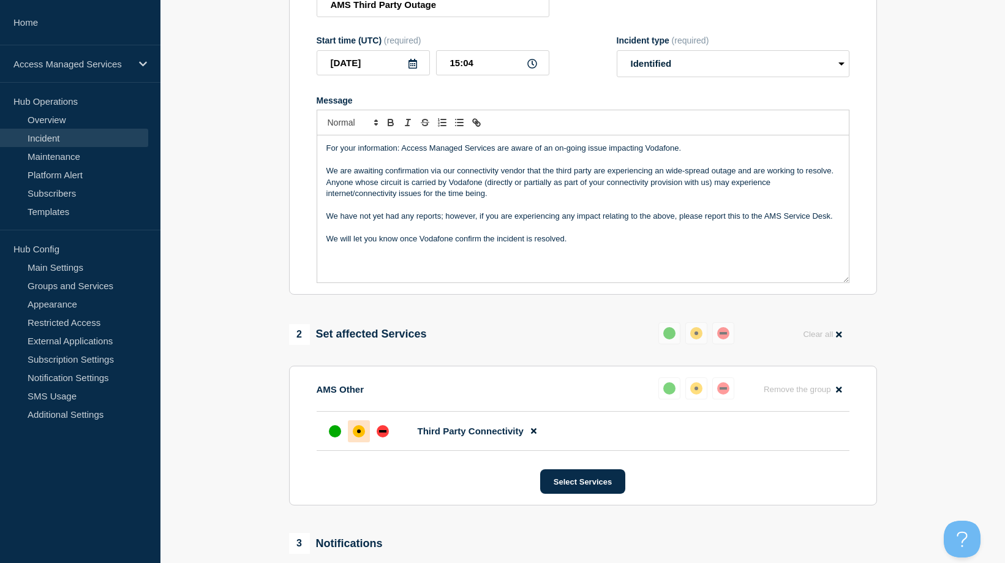
scroll to position [0, 0]
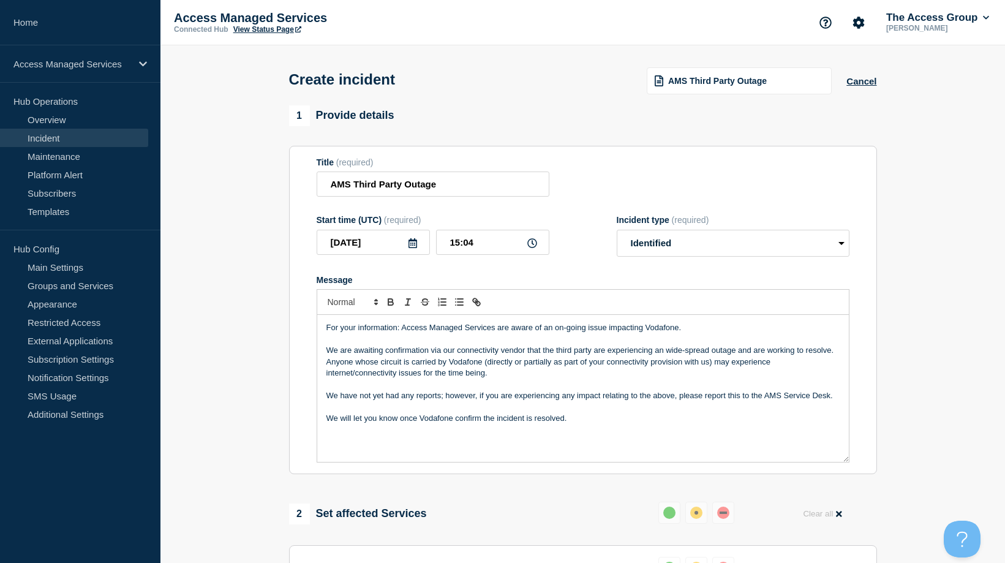
click at [537, 356] on p "We are awaiting confirmation via our connectivity vendor that the third party a…" at bounding box center [582, 362] width 513 height 34
drag, startPoint x: 522, startPoint y: 352, endPoint x: 429, endPoint y: 353, distance: 92.5
click at [429, 353] on p "We are awaiting confirmation via our connectivity vendor that the third party a…" at bounding box center [582, 362] width 513 height 34
drag, startPoint x: 626, startPoint y: 367, endPoint x: 399, endPoint y: 365, distance: 226.6
click at [399, 365] on p "We are awaiting confirmation that the third party are experiencing an wide-spre…" at bounding box center [582, 362] width 513 height 34
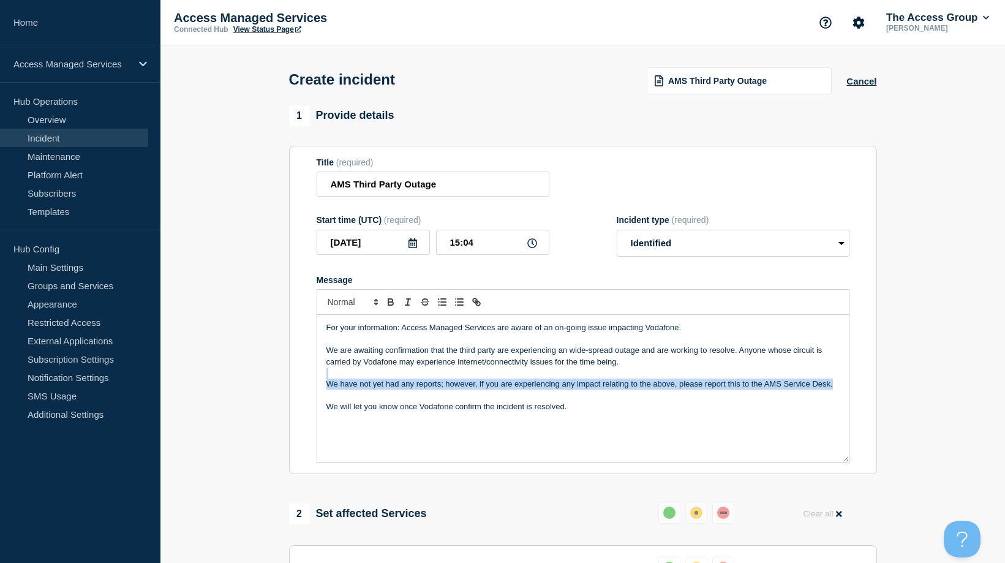
drag, startPoint x: 838, startPoint y: 388, endPoint x: 312, endPoint y: 382, distance: 525.5
click at [312, 382] on section "Title (required) AMS Third Party Outage Start time (UTC) (required) 2025-10-13 …" at bounding box center [583, 310] width 588 height 329
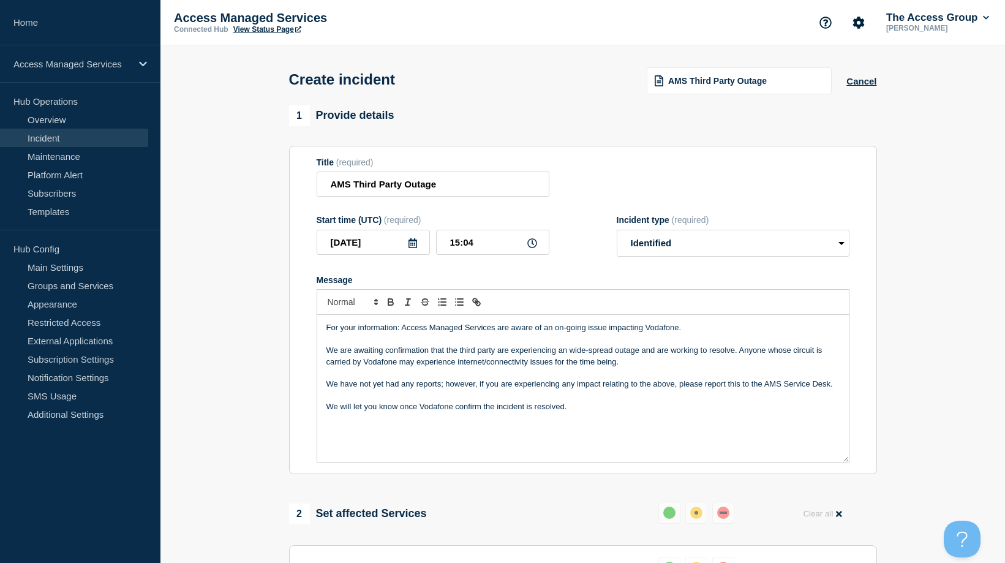
click at [312, 382] on section "Title (required) AMS Third Party Outage Start time (UTC) (required) 2025-10-13 …" at bounding box center [583, 310] width 588 height 329
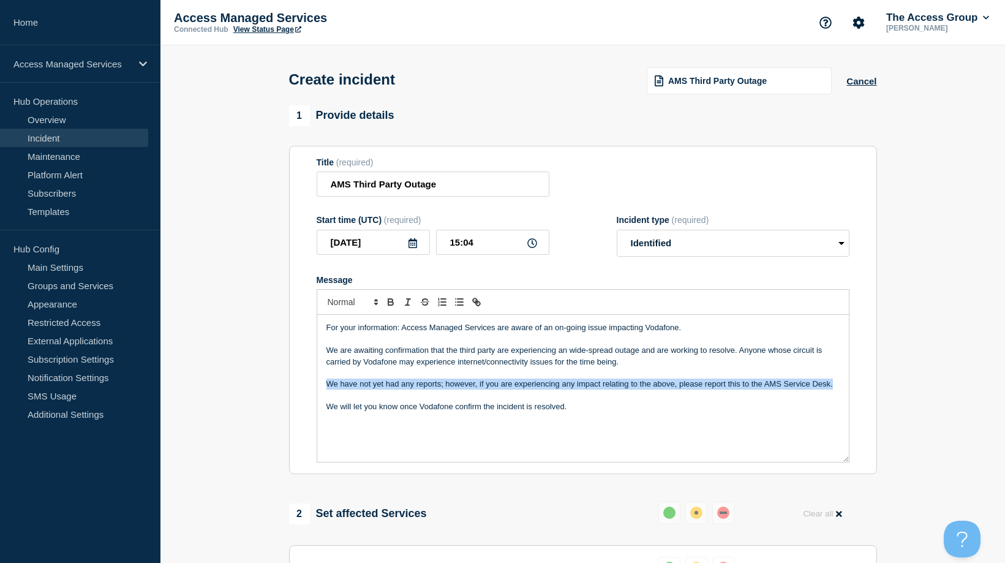
drag, startPoint x: 839, startPoint y: 385, endPoint x: 296, endPoint y: 385, distance: 542.6
click at [296, 385] on section "Title (required) AMS Third Party Outage Start time (UTC) (required) 2025-10-13 …" at bounding box center [583, 310] width 588 height 329
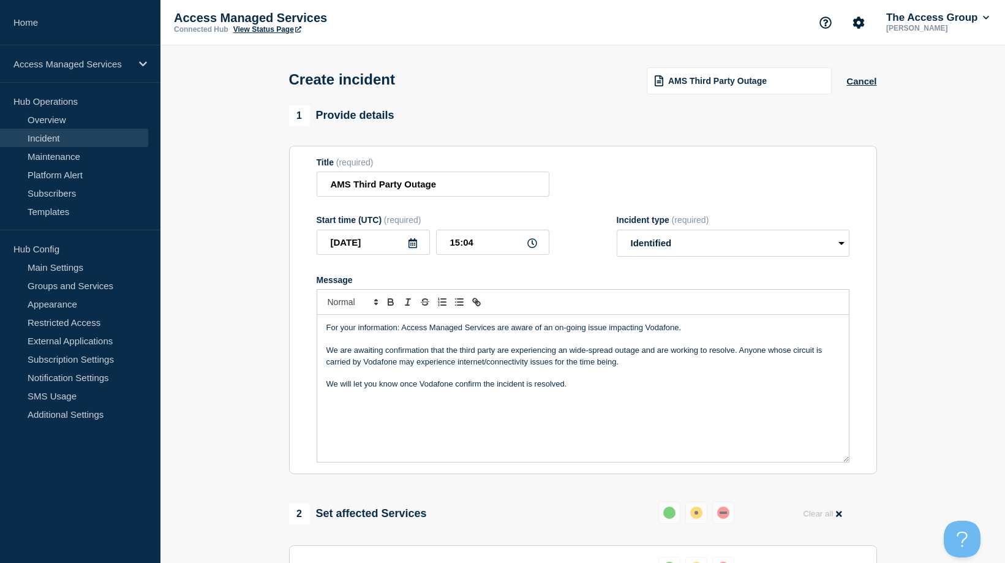
click at [644, 330] on p "For your information: Access Managed Services are aware of an on-going issue im…" at bounding box center [582, 327] width 513 height 11
click at [666, 361] on p "We are awaiting confirmation that the third party are experiencing an wide-spre…" at bounding box center [582, 356] width 513 height 23
click at [598, 386] on p "If you are experiencing internet/connectivity issues, please contact the AMS se…" at bounding box center [582, 383] width 513 height 11
click at [629, 385] on p "If you are experiencing internet/connectivity issues, please contact the AMS Se…" at bounding box center [582, 383] width 513 height 11
click at [614, 408] on p "We will let you know once Vodafone confirm the incident is resolved." at bounding box center [582, 406] width 513 height 11
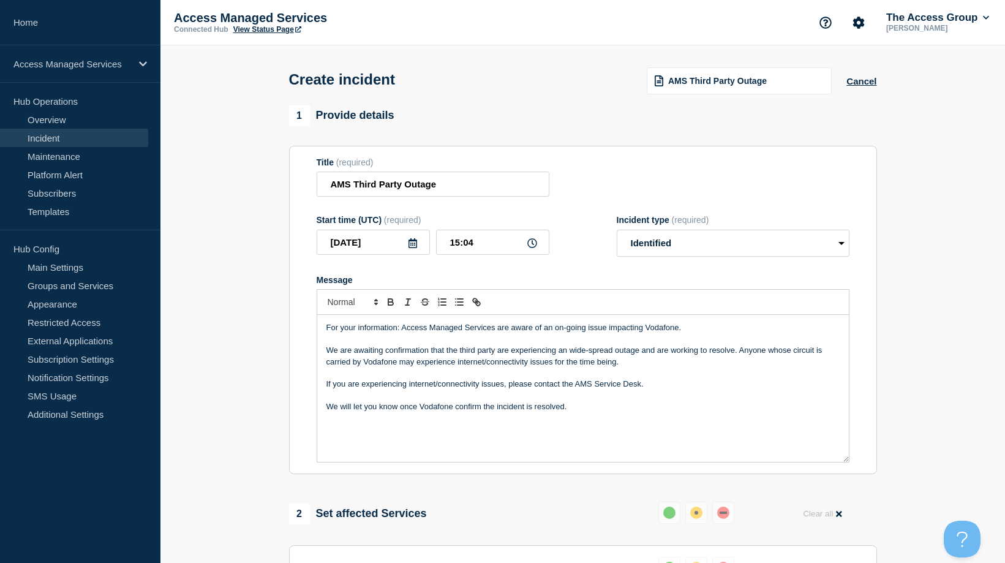
click at [533, 248] on icon at bounding box center [532, 243] width 10 height 10
click at [650, 366] on p "We are awaiting confirmation that the third party are experiencing an wide-spre…" at bounding box center [582, 356] width 513 height 23
click at [661, 389] on p "If you are experiencing internet/connectivity issues, please contact the AMS Se…" at bounding box center [582, 383] width 513 height 11
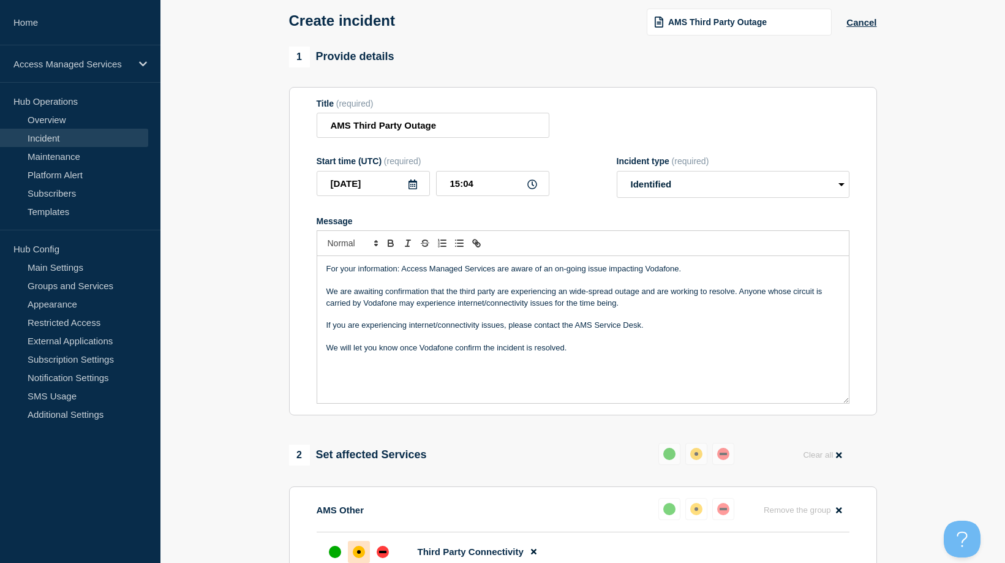
scroll to position [122, 0]
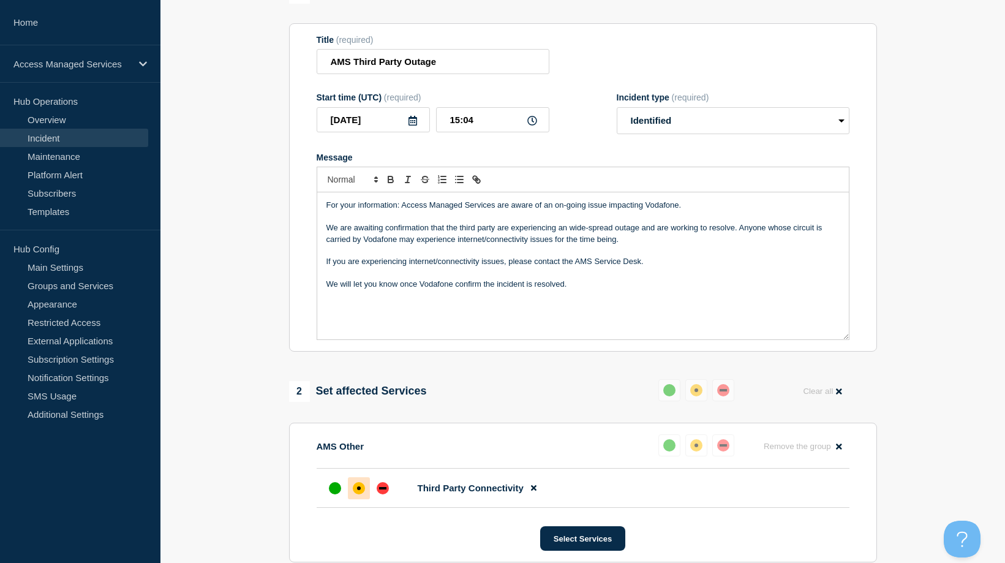
click at [595, 284] on p "We will let you know once Vodafone confirm the incident is resolved." at bounding box center [582, 284] width 513 height 11
drag, startPoint x: 479, startPoint y: 286, endPoint x: 421, endPoint y: 294, distance: 58.7
click at [421, 294] on div "For your information: Access Managed Services are aware of an on-going issue im…" at bounding box center [583, 265] width 532 height 147
click at [524, 287] on p "We will let you know once the incident is resolved." at bounding box center [582, 284] width 513 height 11
click at [416, 286] on p "We will let you know once the incident is resolved." at bounding box center [582, 284] width 513 height 11
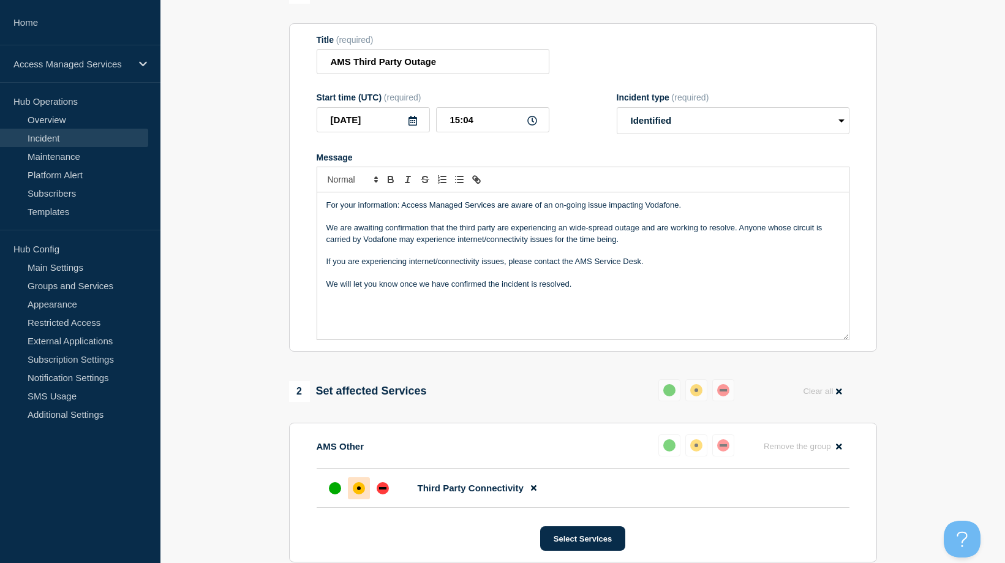
drag, startPoint x: 580, startPoint y: 286, endPoint x: 599, endPoint y: 289, distance: 19.2
click at [580, 286] on p "We will let you know once we have confirmed the incident is resolved." at bounding box center [582, 284] width 513 height 11
click at [457, 230] on p "We are awaiting confirmation that the third party are experiencing an wide-spre…" at bounding box center [582, 233] width 513 height 23
drag, startPoint x: 459, startPoint y: 230, endPoint x: 321, endPoint y: 228, distance: 138.4
click at [321, 228] on div "For your information: Access Managed Services are aware of an on-going issue im…" at bounding box center [583, 265] width 532 height 147
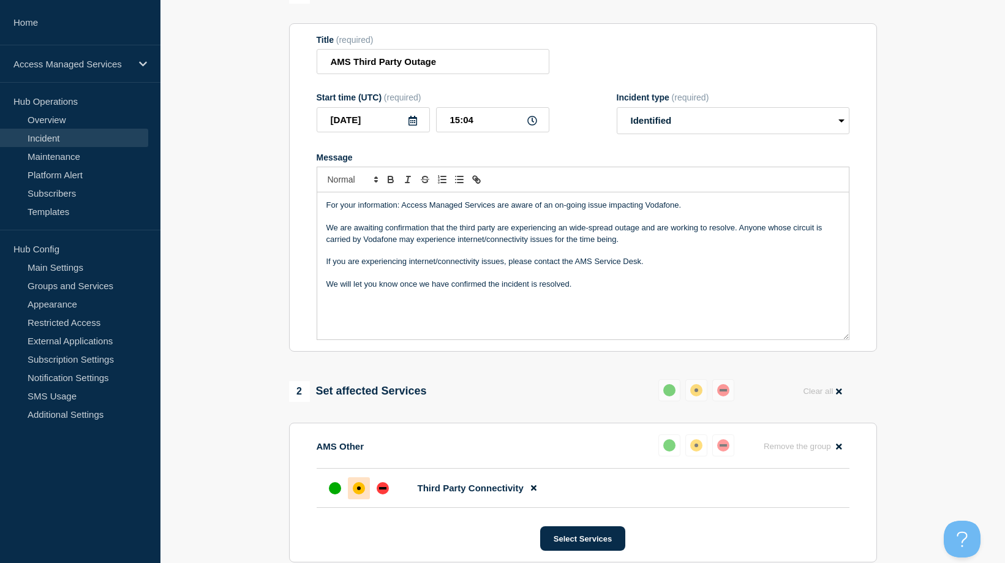
click at [612, 251] on p "Message" at bounding box center [582, 250] width 513 height 11
click at [736, 230] on p "We are awaiting confirmation that the third party are experiencing an wide-spre…" at bounding box center [582, 233] width 513 height 23
click at [472, 241] on p "We are awaiting confirmation that the third party are experiencing an wide-spre…" at bounding box center [582, 233] width 513 height 23
click at [631, 244] on p "We are awaiting confirmation that the third party are experiencing an wide-spre…" at bounding box center [582, 233] width 513 height 23
click at [658, 266] on p "If you are experiencing internet/connectivity issues, please contact the AMS Se…" at bounding box center [582, 261] width 513 height 11
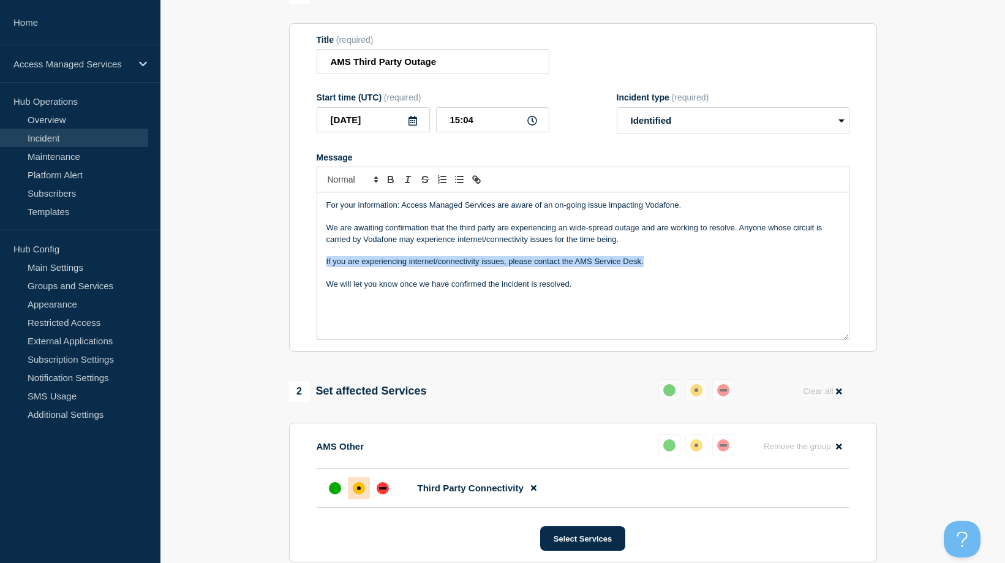
drag, startPoint x: 649, startPoint y: 262, endPoint x: 319, endPoint y: 262, distance: 330.1
click at [319, 262] on div "For your information: Access Managed Services are aware of an on-going issue im…" at bounding box center [583, 265] width 532 height 147
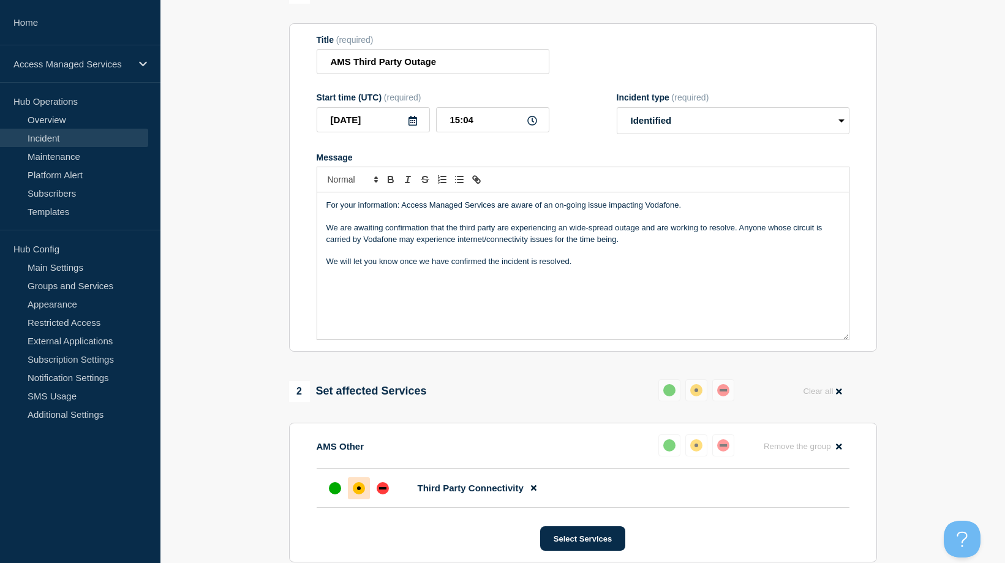
click at [616, 263] on p "We will let you know once we have confirmed the incident is resolved." at bounding box center [582, 261] width 513 height 11
click at [463, 265] on p "We will let you know once we have confirmed the incident is resolved." at bounding box center [582, 261] width 513 height 11
drag, startPoint x: 603, startPoint y: 265, endPoint x: 402, endPoint y: 265, distance: 201.5
click at [402, 265] on p "We will let you know once we have confirmation the incident is resolved." at bounding box center [582, 261] width 513 height 11
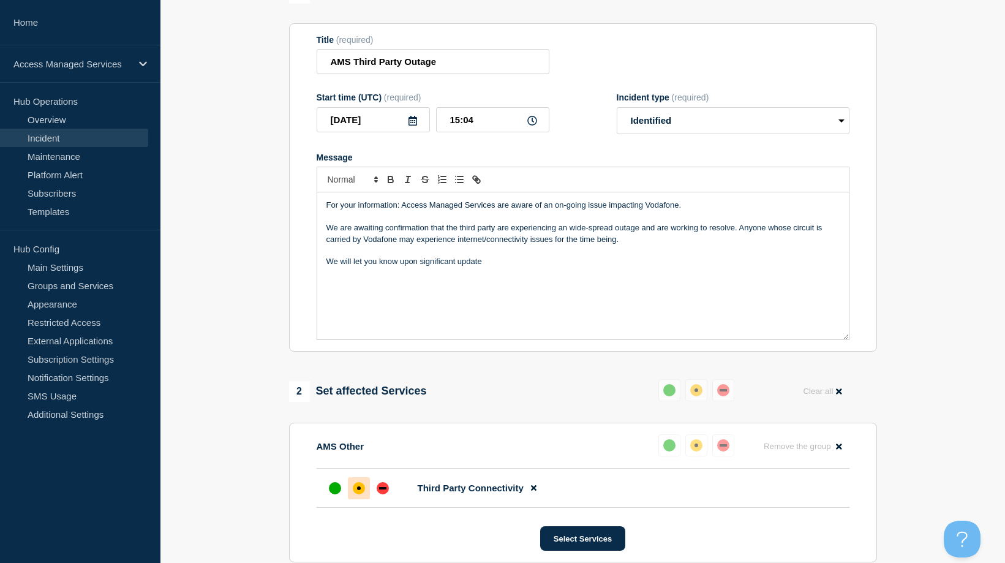
click at [359, 265] on p "We will let you know upon significant update" at bounding box center [582, 261] width 513 height 11
click at [397, 263] on p "We will let you know upon significant update" at bounding box center [582, 261] width 513 height 11
drag, startPoint x: 513, startPoint y: 264, endPoint x: 396, endPoint y: 268, distance: 117.0
click at [396, 267] on p "We will let you know upon significant update" at bounding box center [582, 261] width 513 height 11
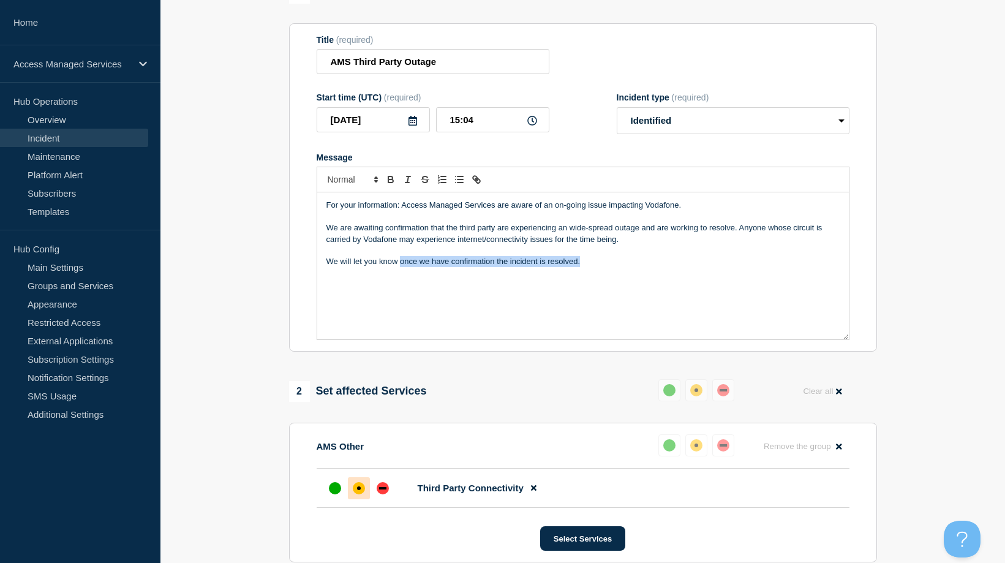
click at [600, 267] on p "We will let you know once we have confirmation the incident is resolved." at bounding box center [582, 261] width 513 height 11
click at [533, 126] on icon at bounding box center [532, 121] width 10 height 10
click at [456, 67] on input "AMS Third Party Outage" at bounding box center [433, 61] width 233 height 25
type input "AMS Third Party Outage - Vodafone"
click at [597, 263] on p "We will let you know once we have confirmation the incident is resolved." at bounding box center [582, 261] width 513 height 11
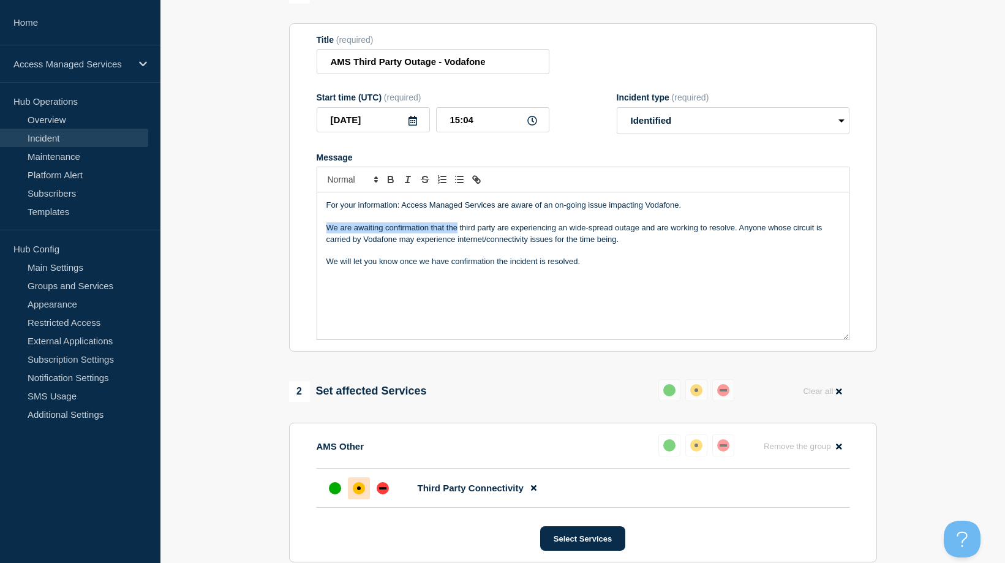
drag, startPoint x: 457, startPoint y: 228, endPoint x: 312, endPoint y: 228, distance: 144.5
click at [312, 228] on section "Title (required) AMS Third Party Outage - Vodafone Start time (UTC) (required) …" at bounding box center [583, 187] width 588 height 329
click at [601, 266] on p "We will let you know once we have confirmation the incident is resolved." at bounding box center [582, 261] width 513 height 11
click at [359, 484] on div at bounding box center [359, 488] width 22 height 22
drag, startPoint x: 485, startPoint y: 125, endPoint x: 464, endPoint y: 125, distance: 21.4
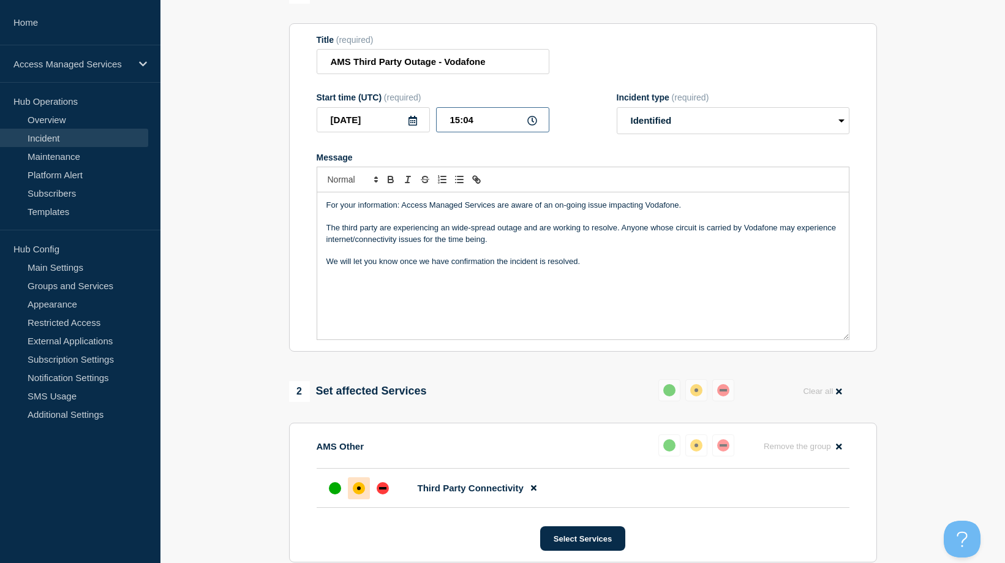
click at [464, 125] on input "15:04" at bounding box center [492, 119] width 113 height 25
type input "15:15"
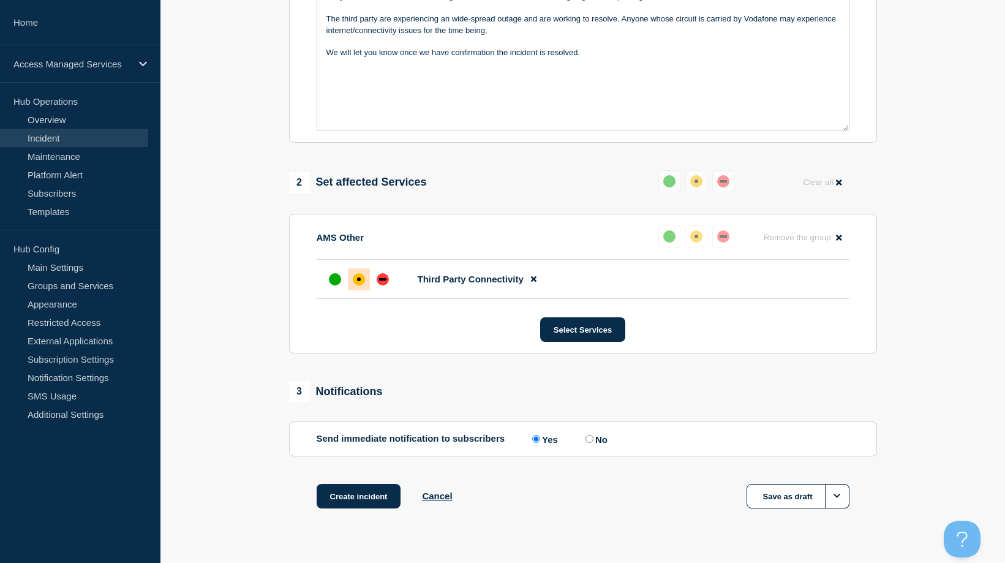
scroll to position [359, 0]
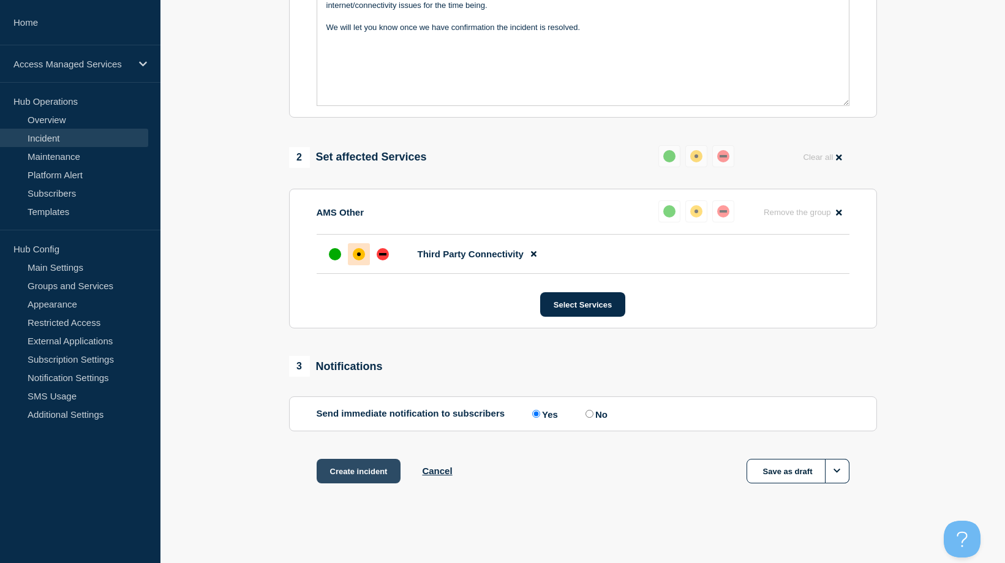
click at [353, 475] on button "Create incident" at bounding box center [359, 471] width 85 height 24
